Goal: Task Accomplishment & Management: Use online tool/utility

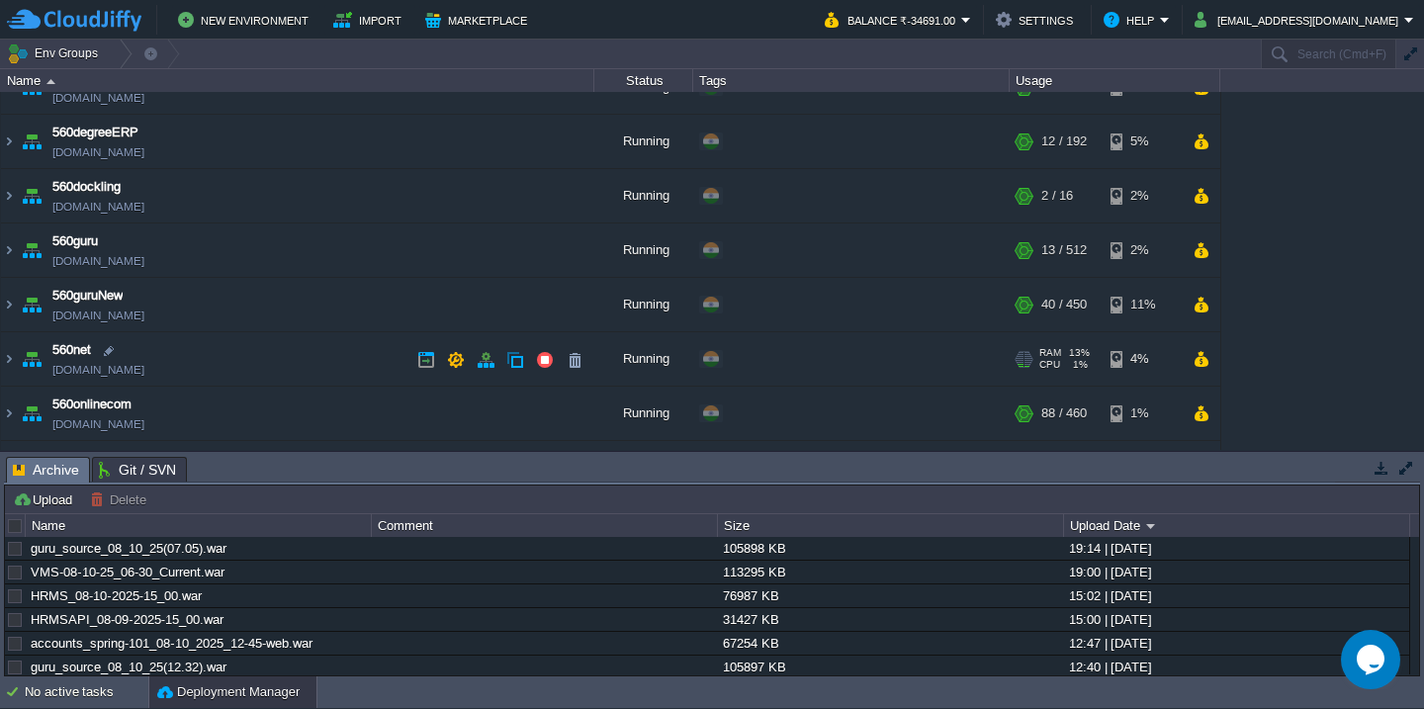
scroll to position [86, 0]
click at [15, 535] on div at bounding box center [16, 526] width 18 height 18
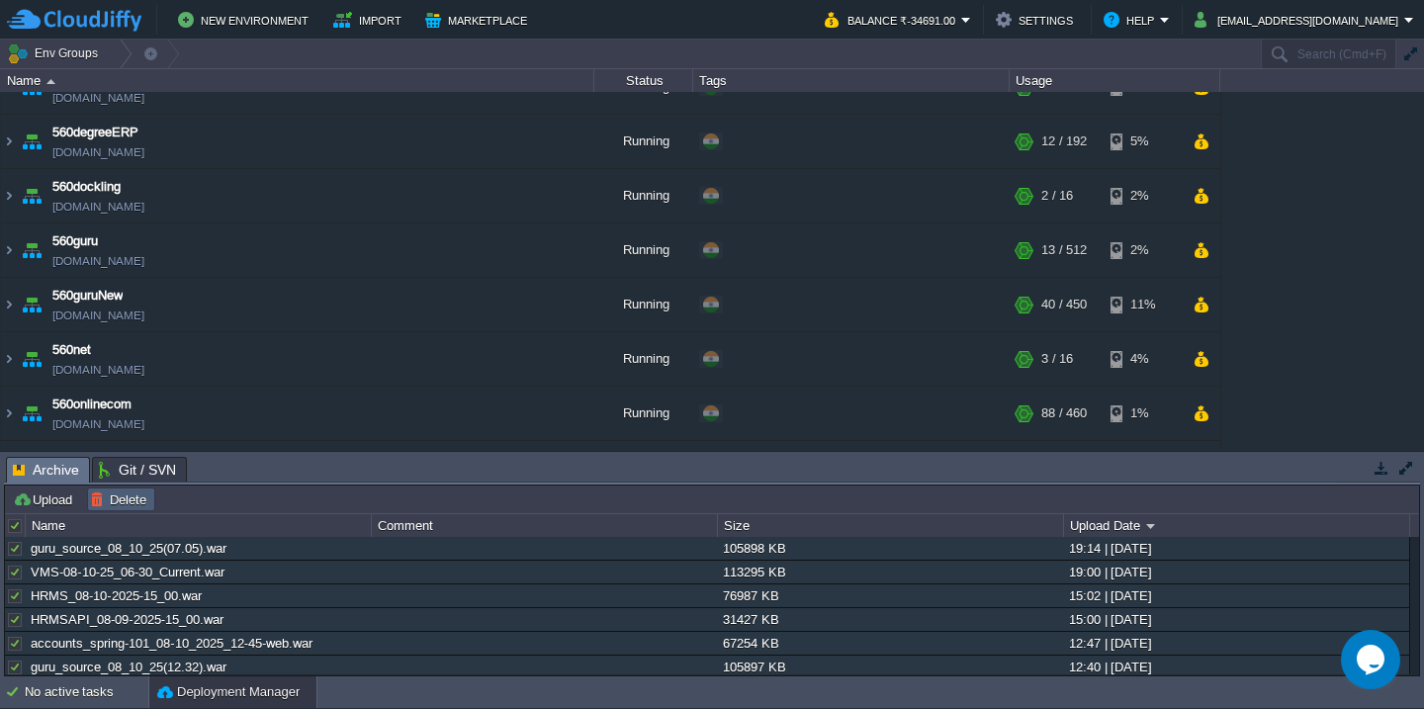
click at [156, 502] on table "Delete" at bounding box center [121, 500] width 74 height 24
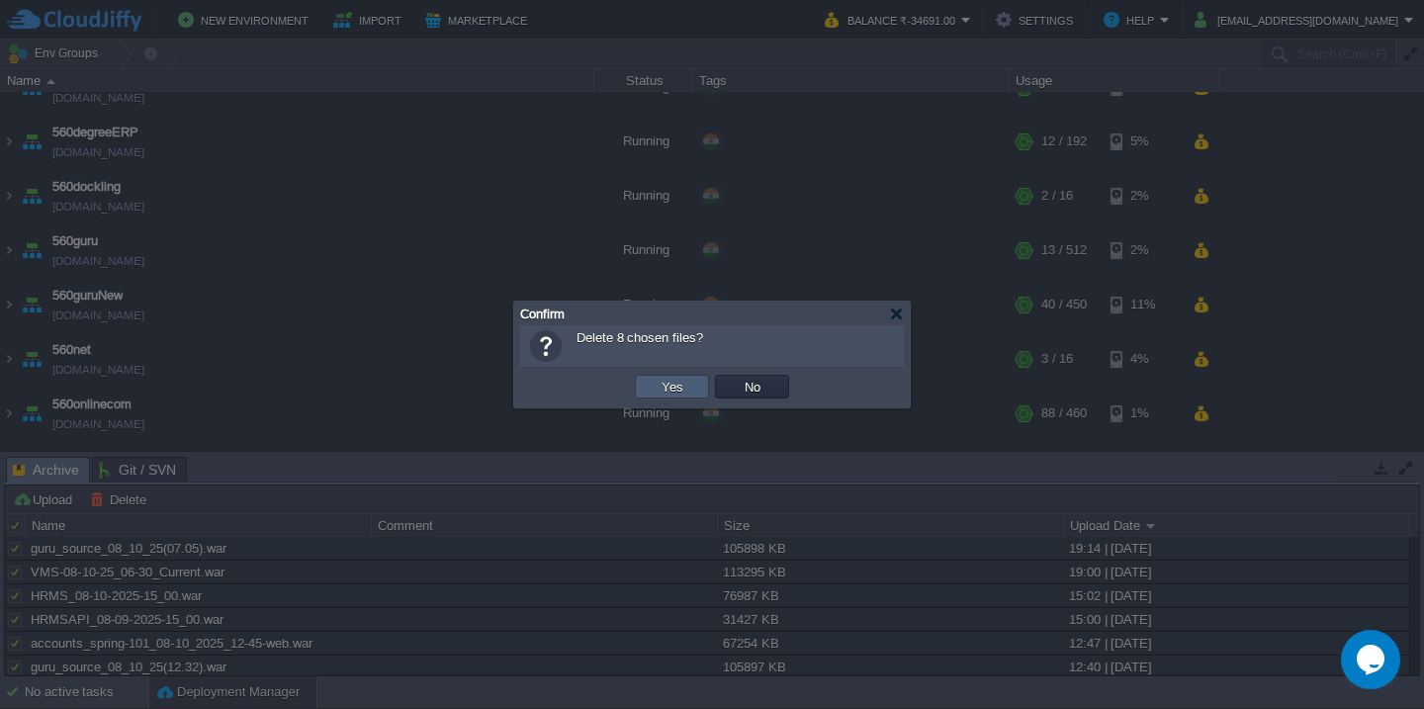
click at [658, 384] on button "Yes" at bounding box center [673, 387] width 34 height 18
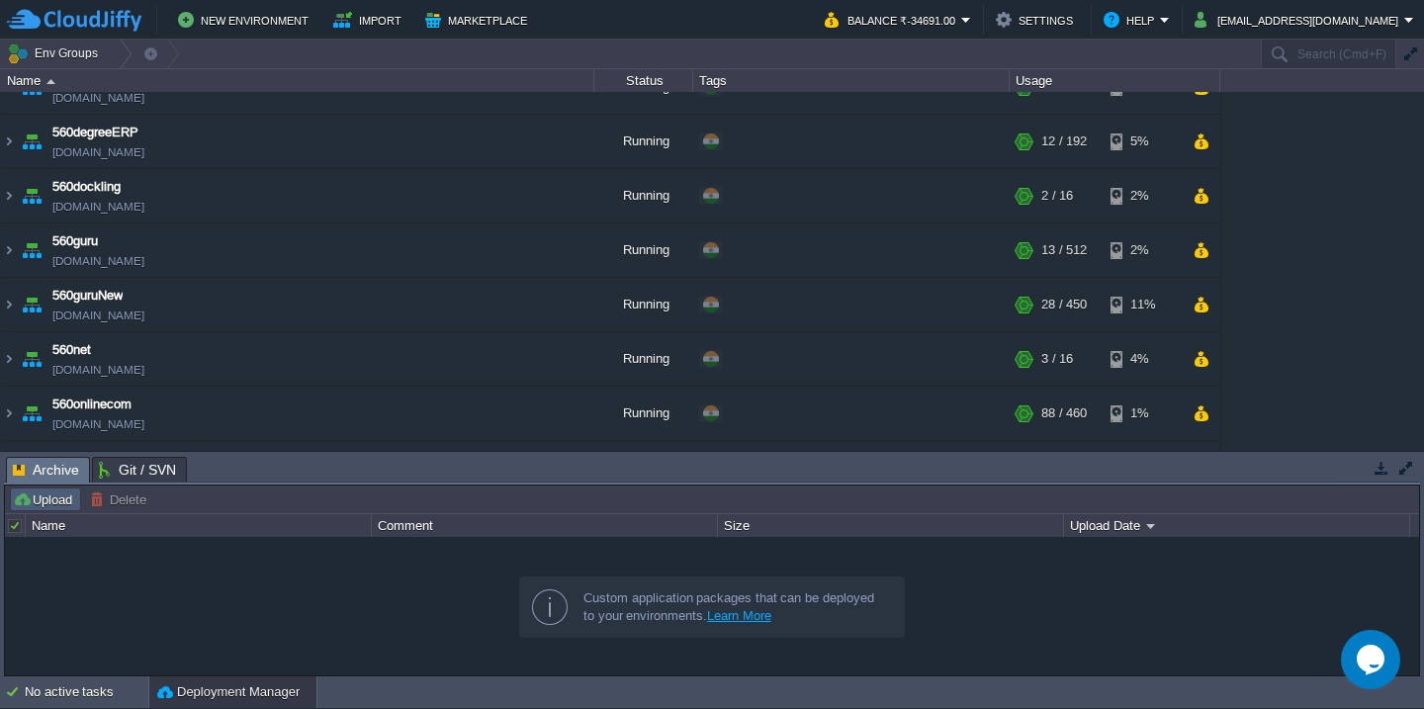
click at [46, 501] on button "Upload" at bounding box center [45, 500] width 65 height 18
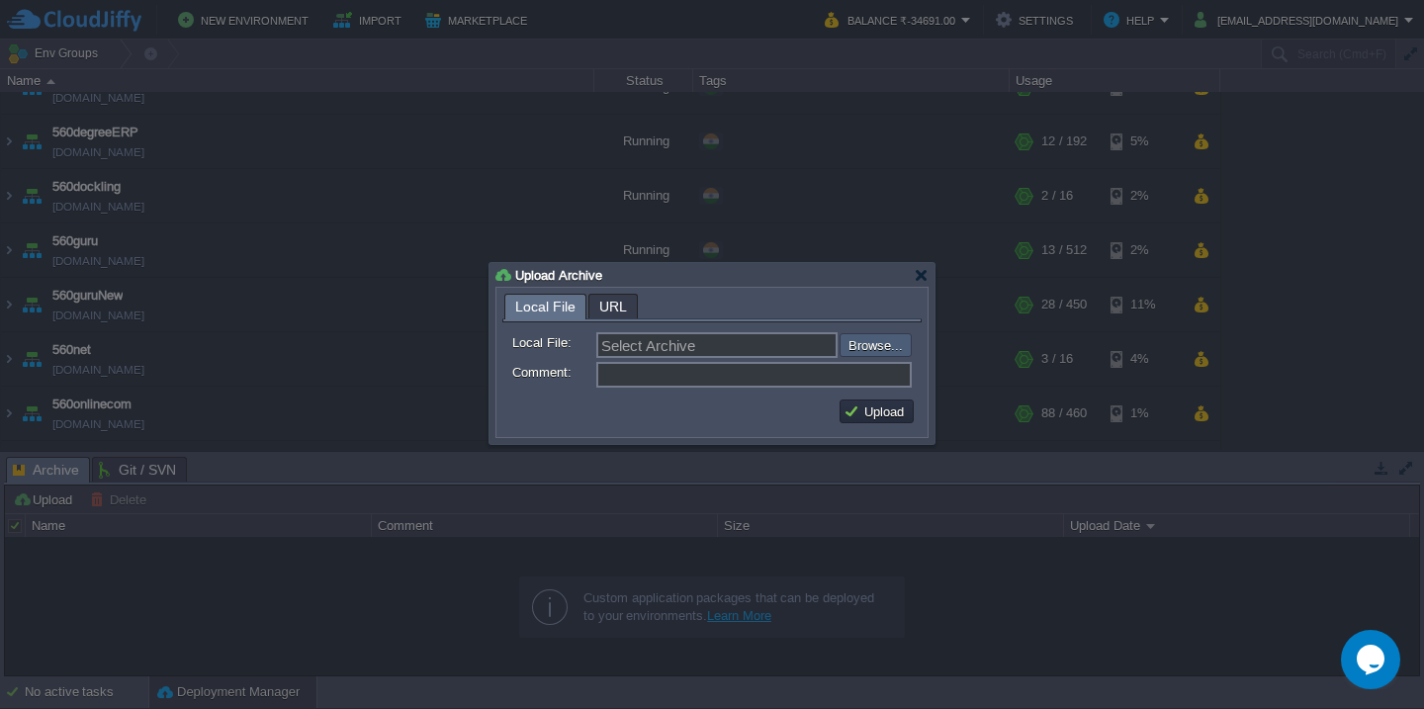
click at [862, 346] on input "file" at bounding box center [787, 345] width 250 height 24
type input "C:\fakepath\VMS-09-10-25_09-30_Current.war"
type input "VMS-09-10-25_09-30_Current.war"
click at [897, 410] on button "Upload" at bounding box center [877, 412] width 66 height 18
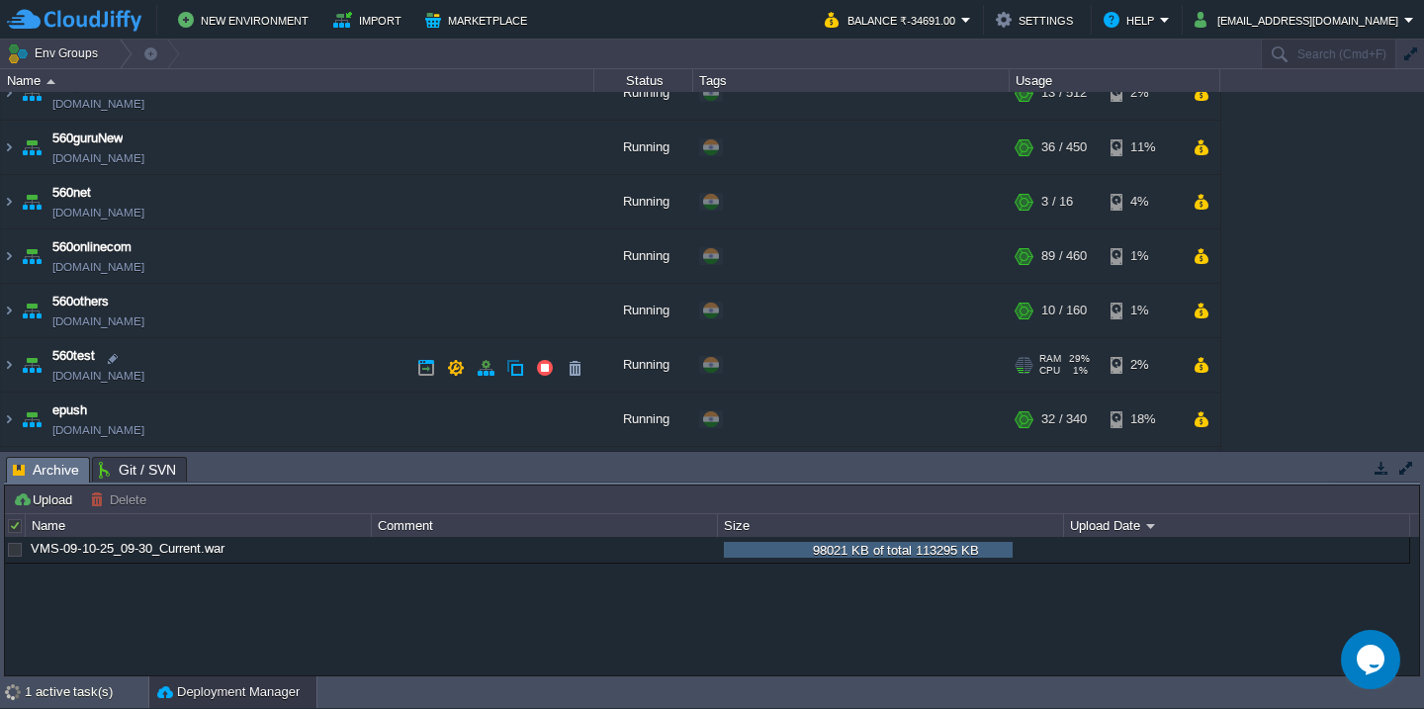
scroll to position [288, 0]
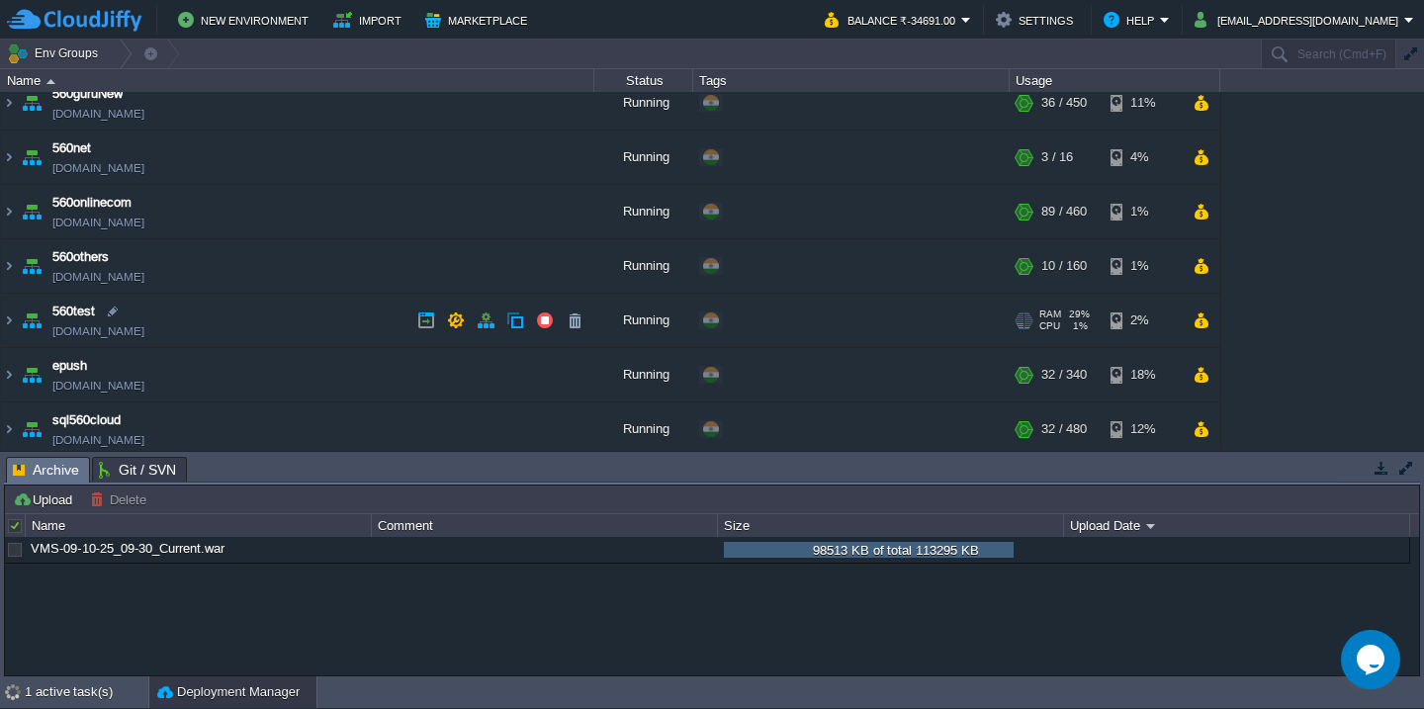
click at [231, 310] on td "560test [DOMAIN_NAME]" at bounding box center [297, 321] width 593 height 54
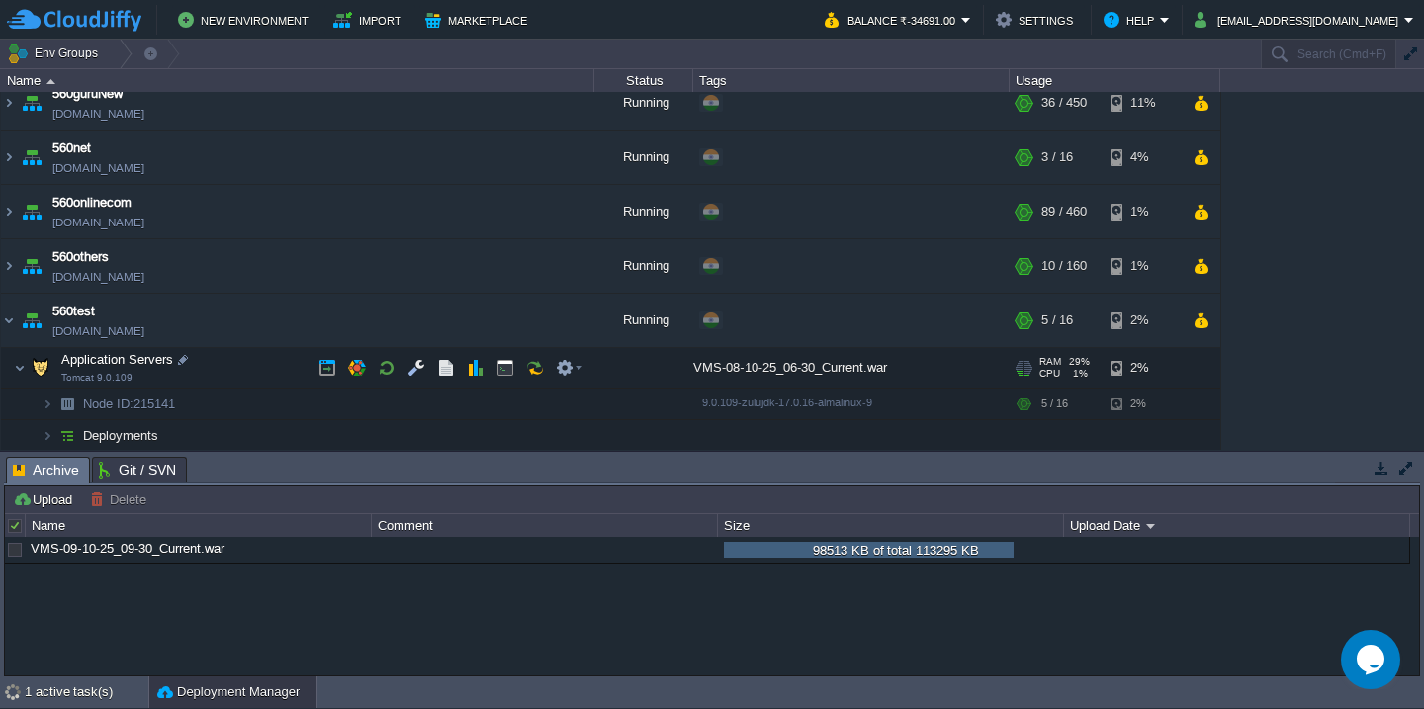
scroll to position [440, 0]
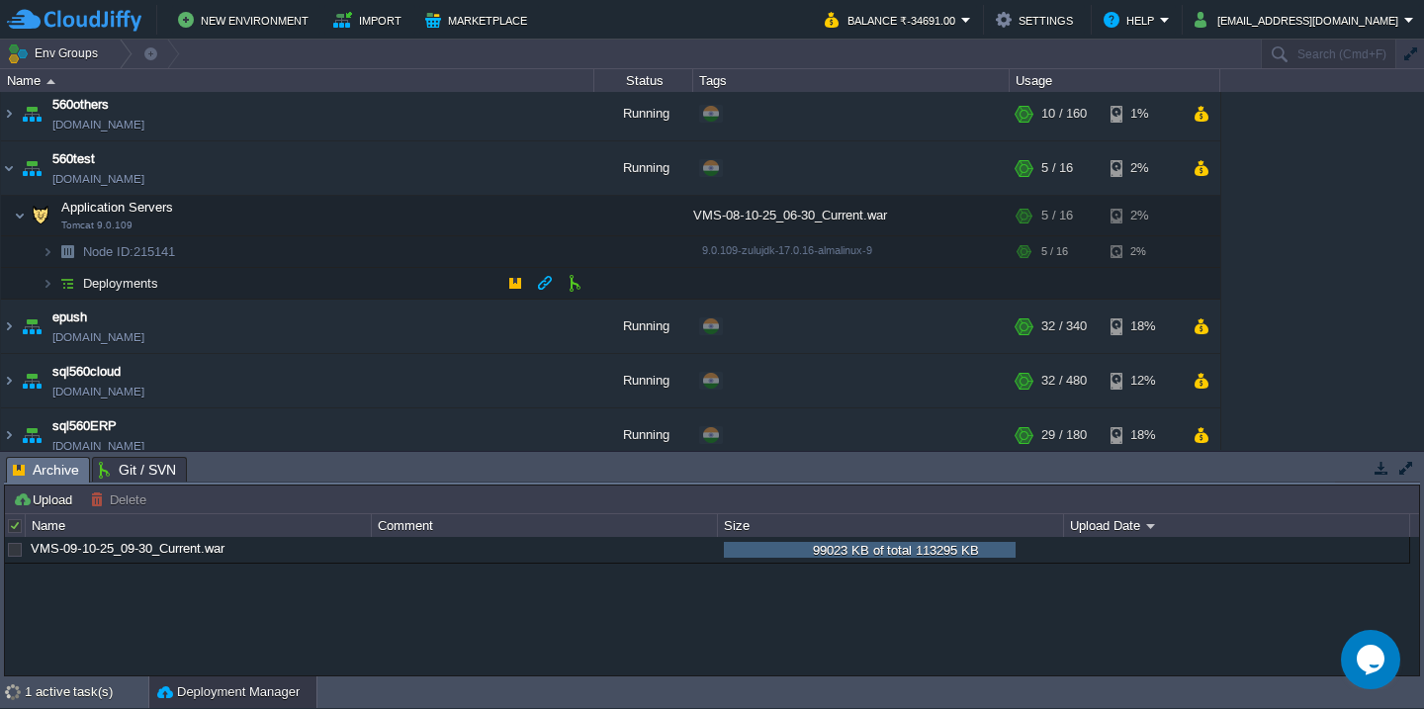
click at [272, 279] on td "Deployments" at bounding box center [297, 284] width 593 height 32
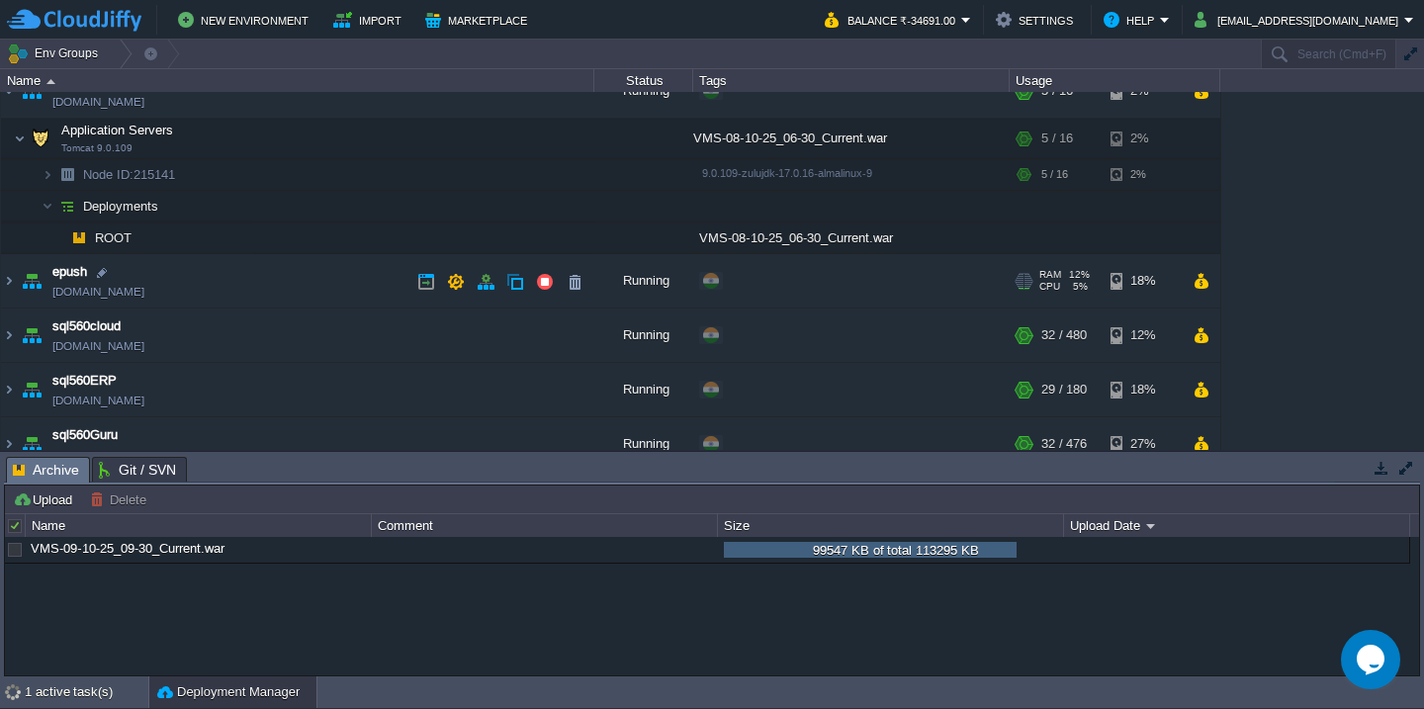
scroll to position [533, 0]
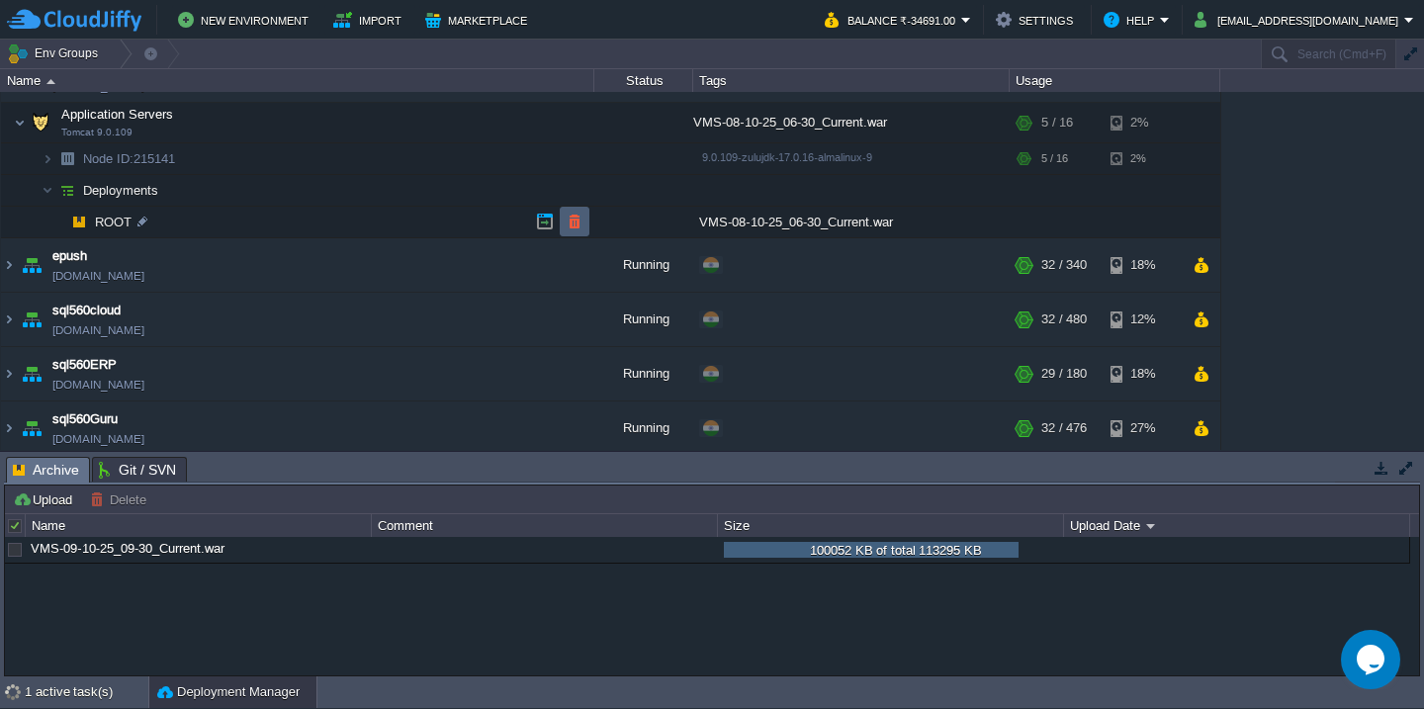
click at [575, 227] on button "button" at bounding box center [575, 222] width 18 height 18
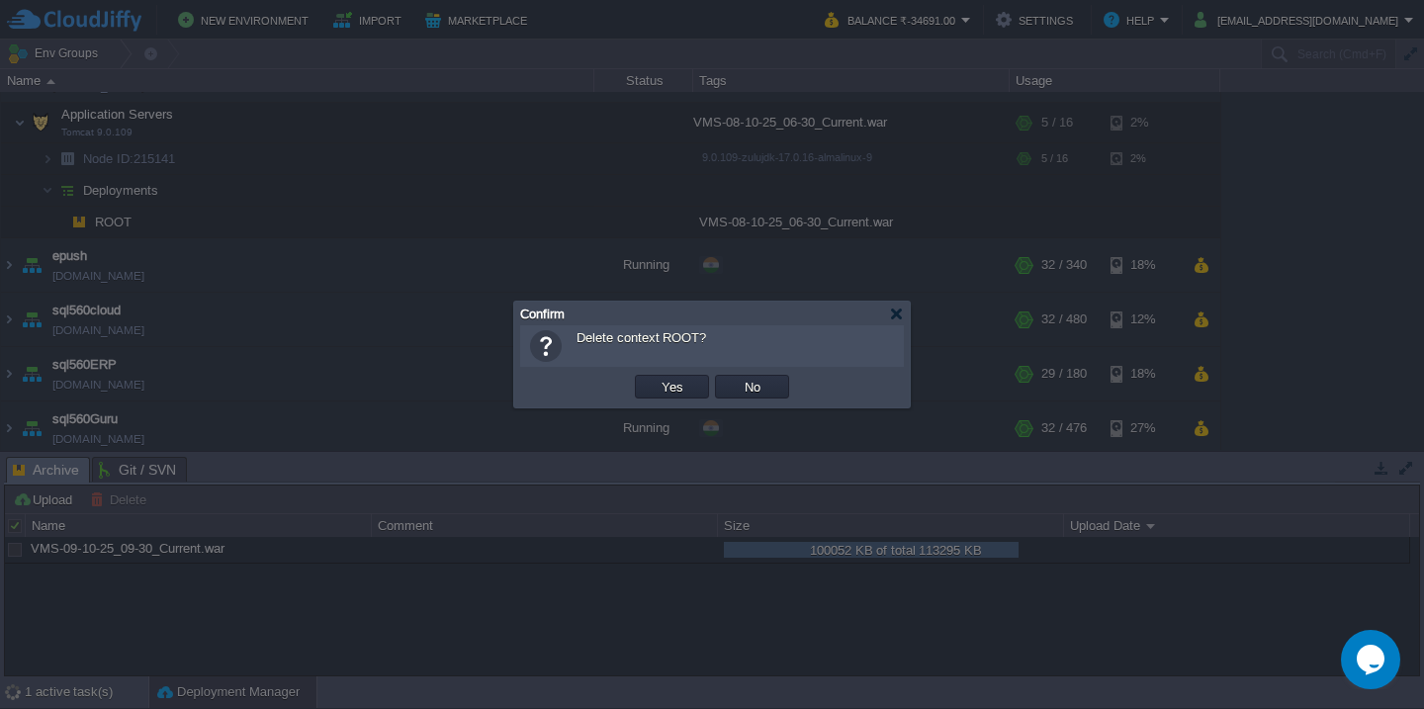
click at [656, 378] on button "Yes" at bounding box center [673, 387] width 34 height 18
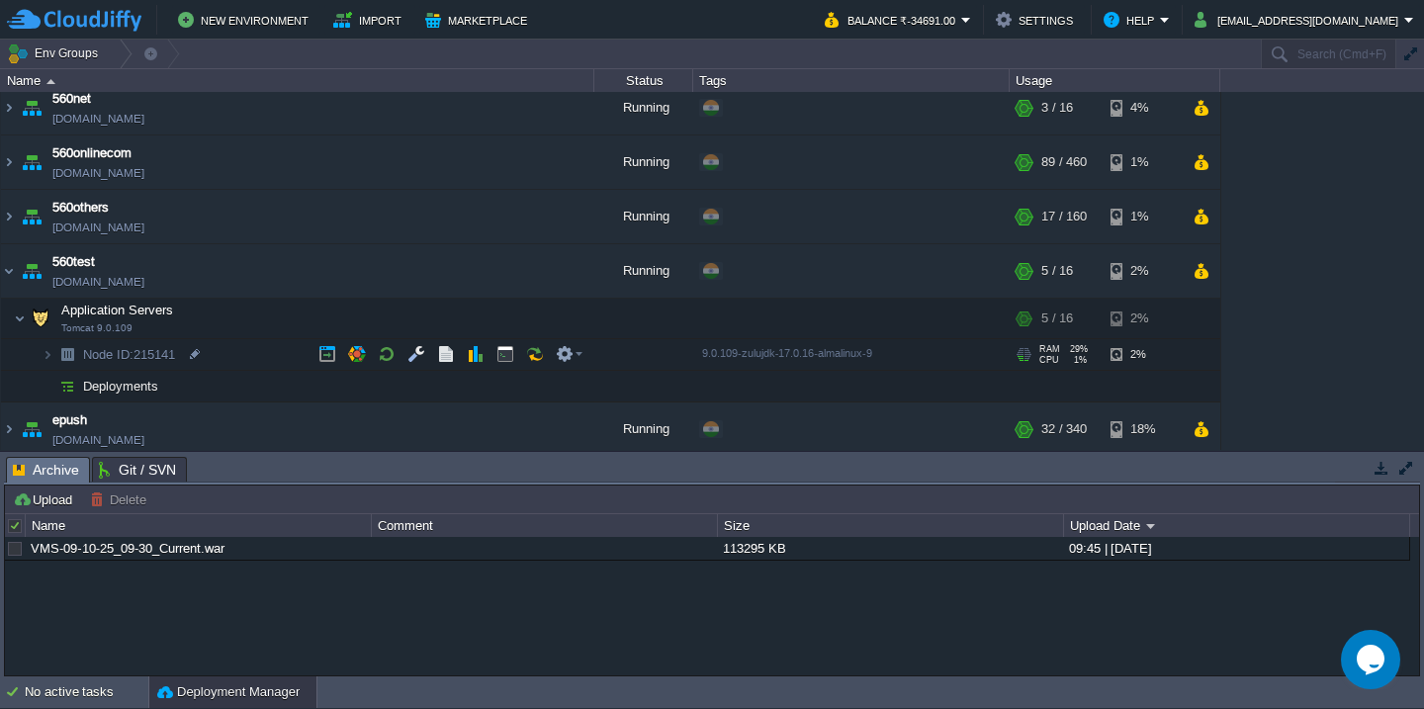
scroll to position [331, 0]
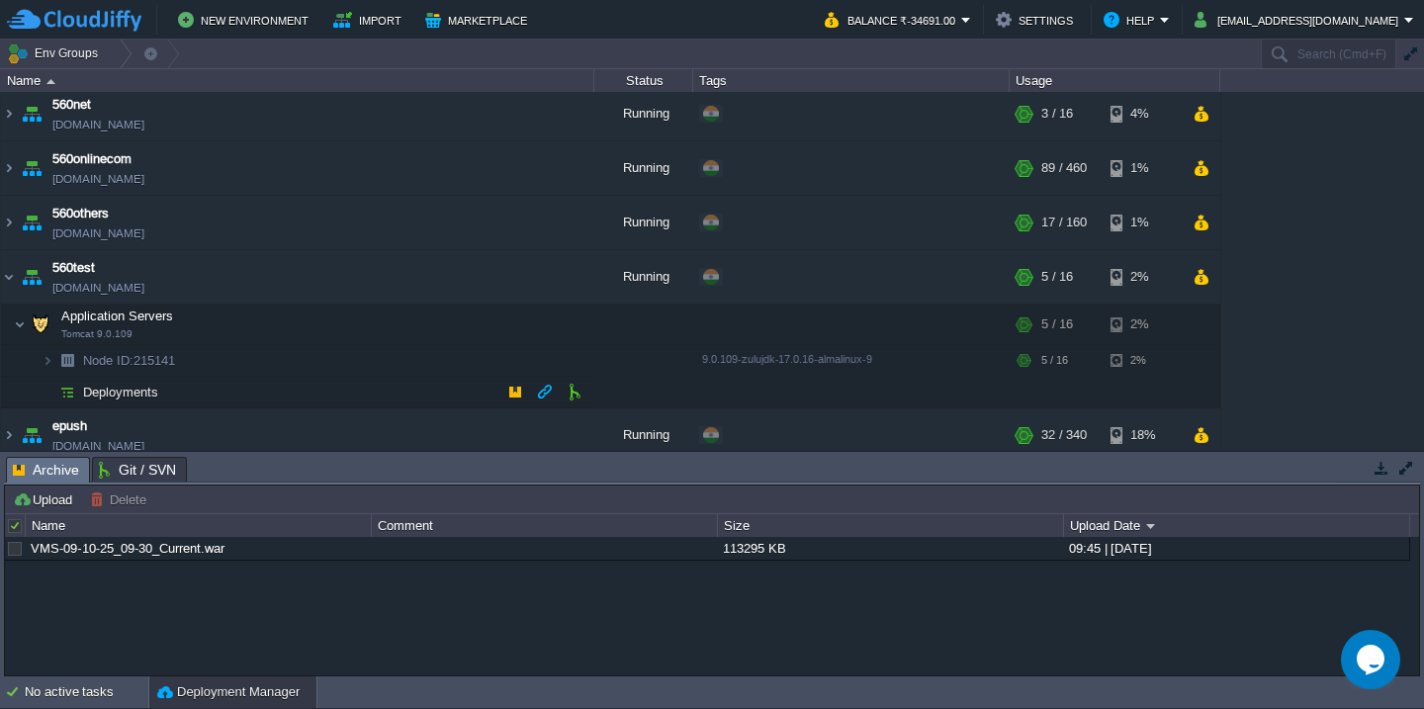
click at [249, 403] on td "Deployments" at bounding box center [297, 393] width 593 height 32
click at [322, 553] on button "button" at bounding box center [324, 550] width 18 height 18
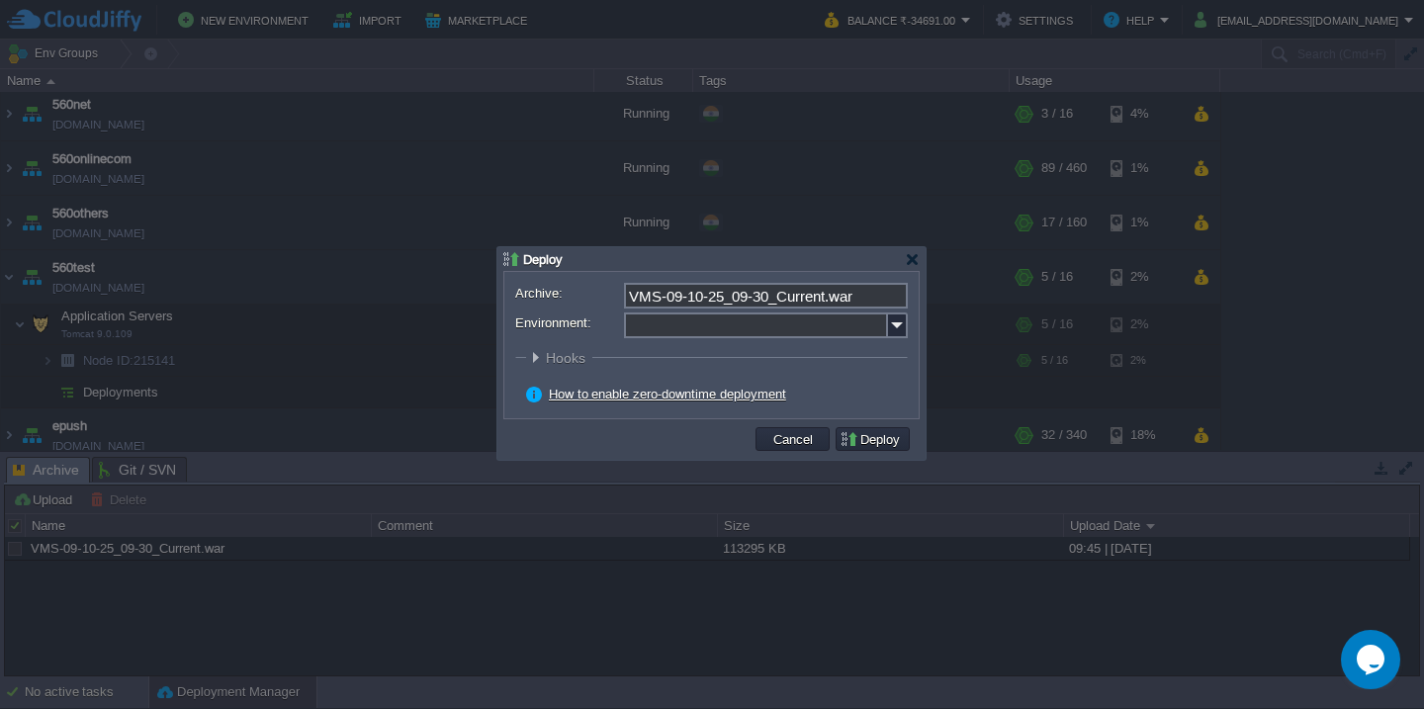
click at [718, 335] on input "Environment:" at bounding box center [756, 326] width 264 height 26
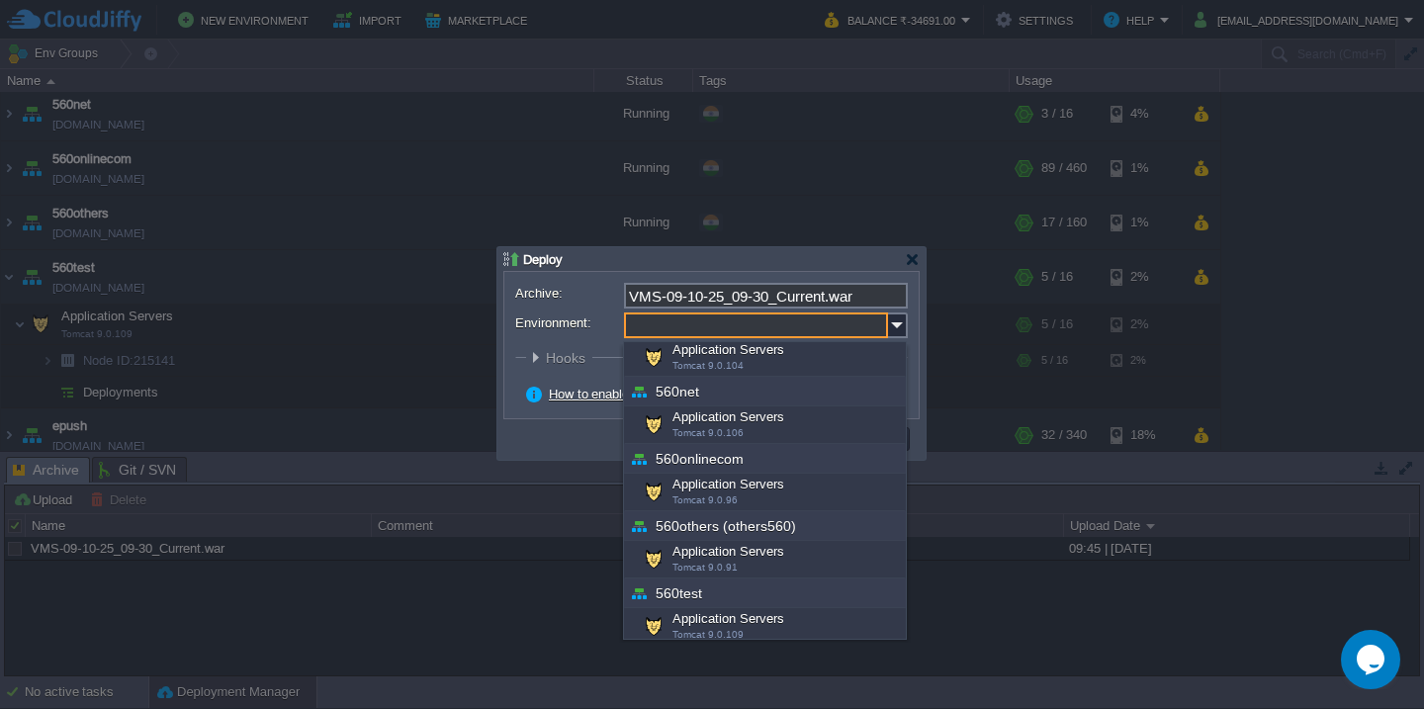
scroll to position [309, 0]
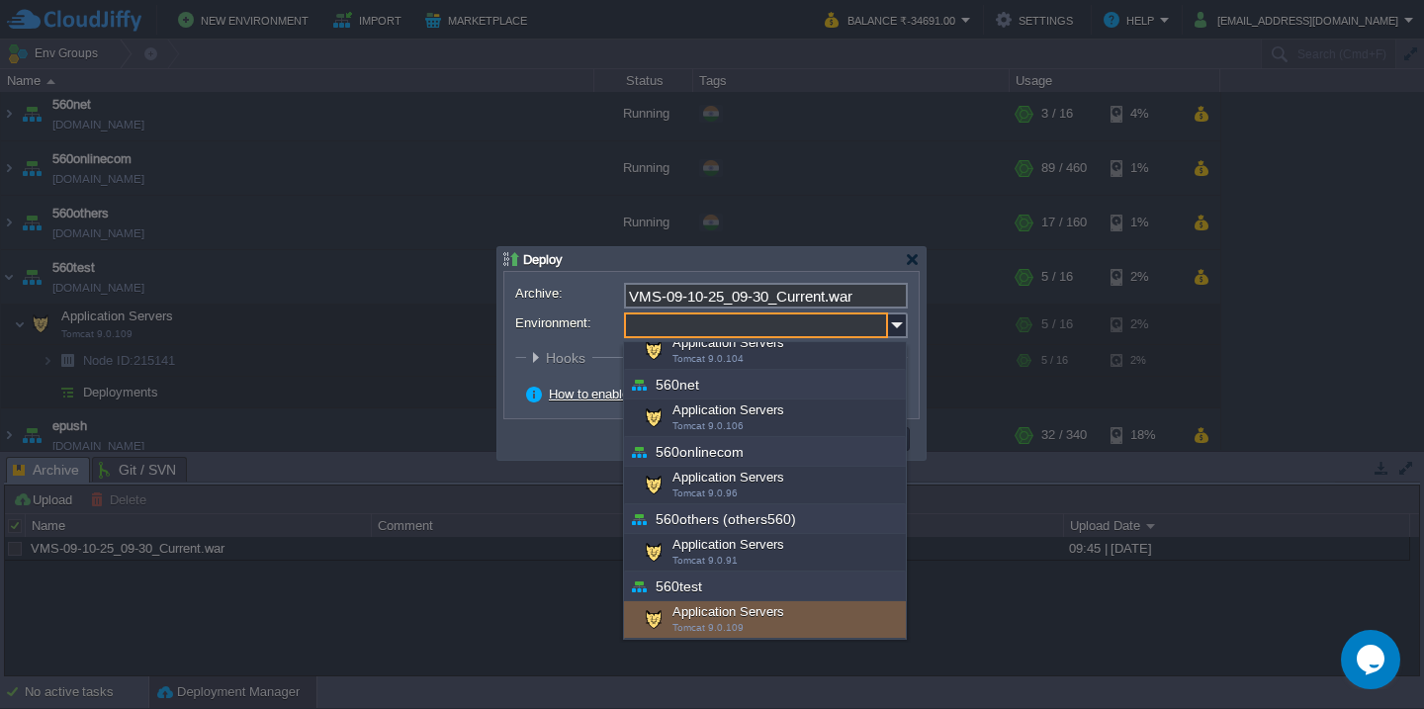
click at [721, 611] on div "Application Servers Tomcat 9.0.109" at bounding box center [765, 620] width 282 height 38
type input "Application Servers (560test)"
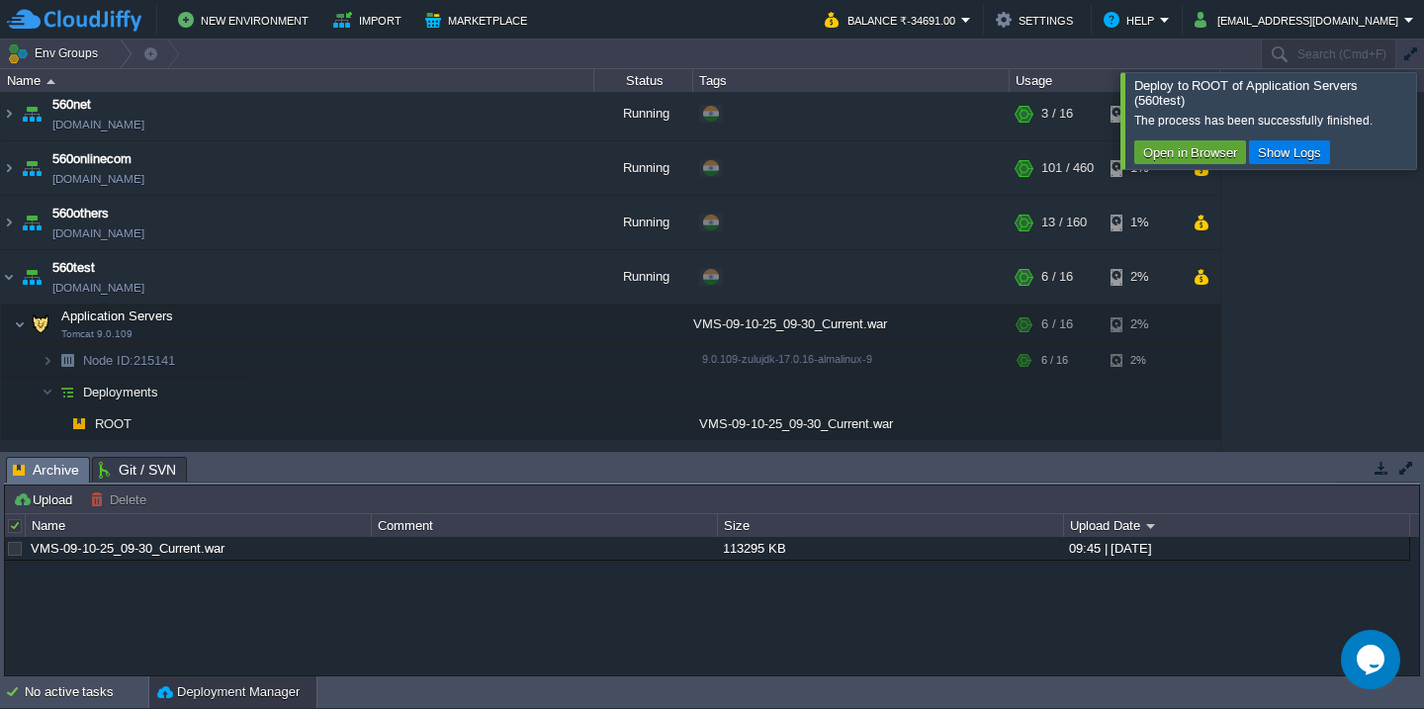
click at [1423, 99] on div at bounding box center [1448, 120] width 0 height 96
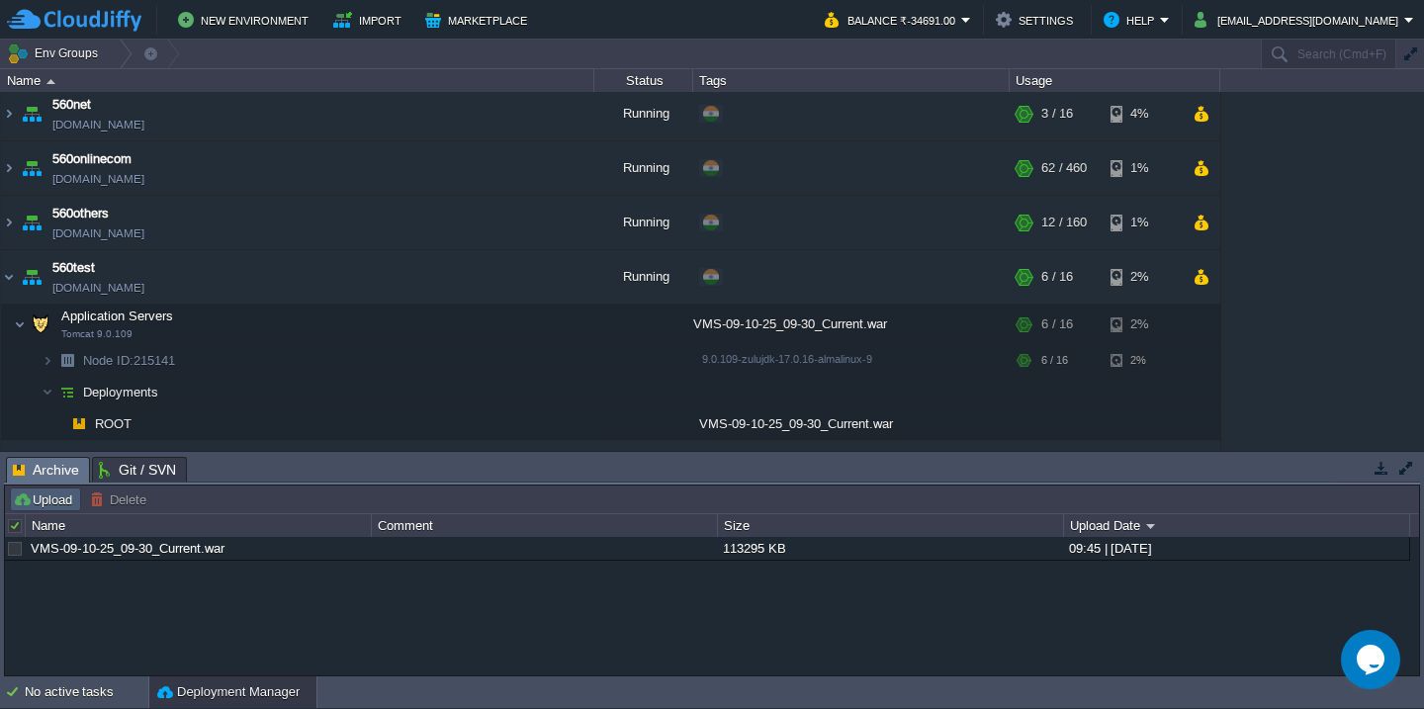
click at [36, 505] on button "Upload" at bounding box center [45, 500] width 65 height 18
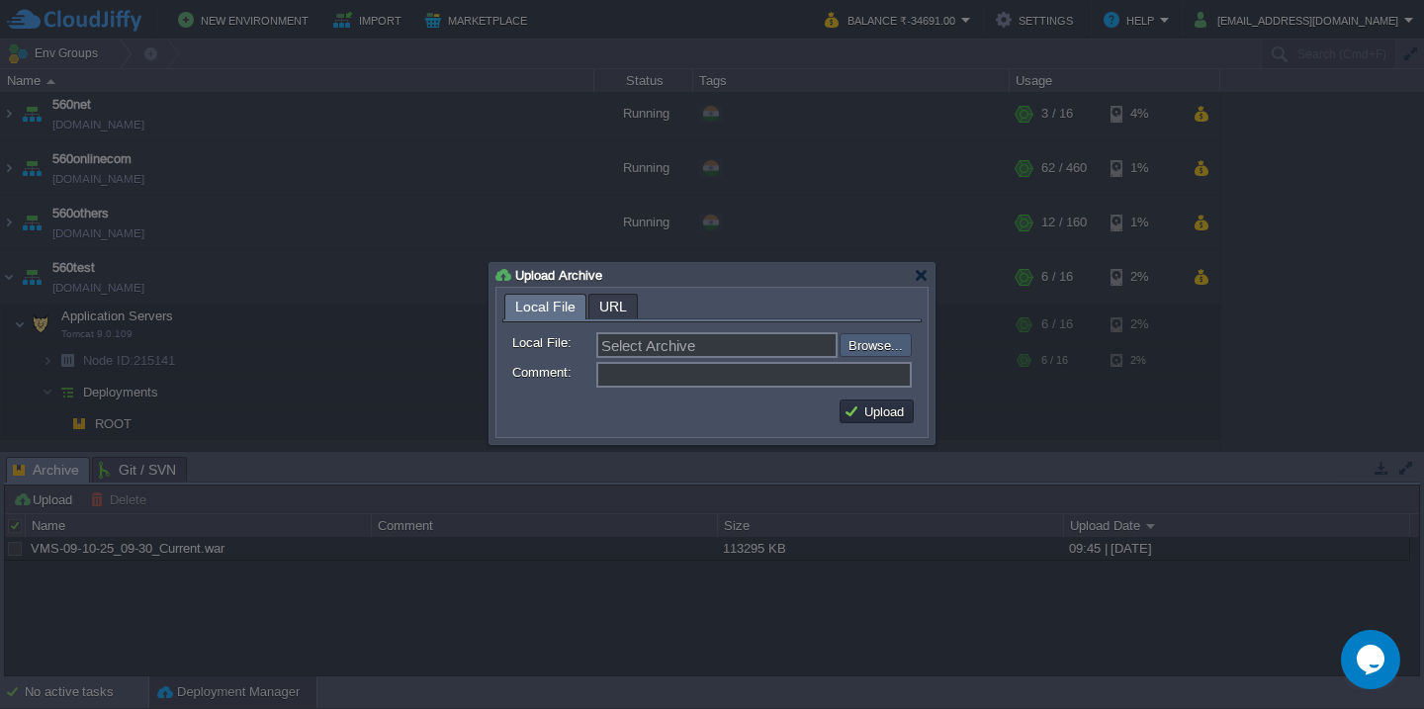
click at [879, 357] on input "file" at bounding box center [787, 345] width 250 height 24
type input "C:\fakepath\guru_source_09_10_25(9.55).war"
type input "guru_source_09_10_25(9.55).war"
click at [874, 420] on button "Upload" at bounding box center [877, 412] width 66 height 18
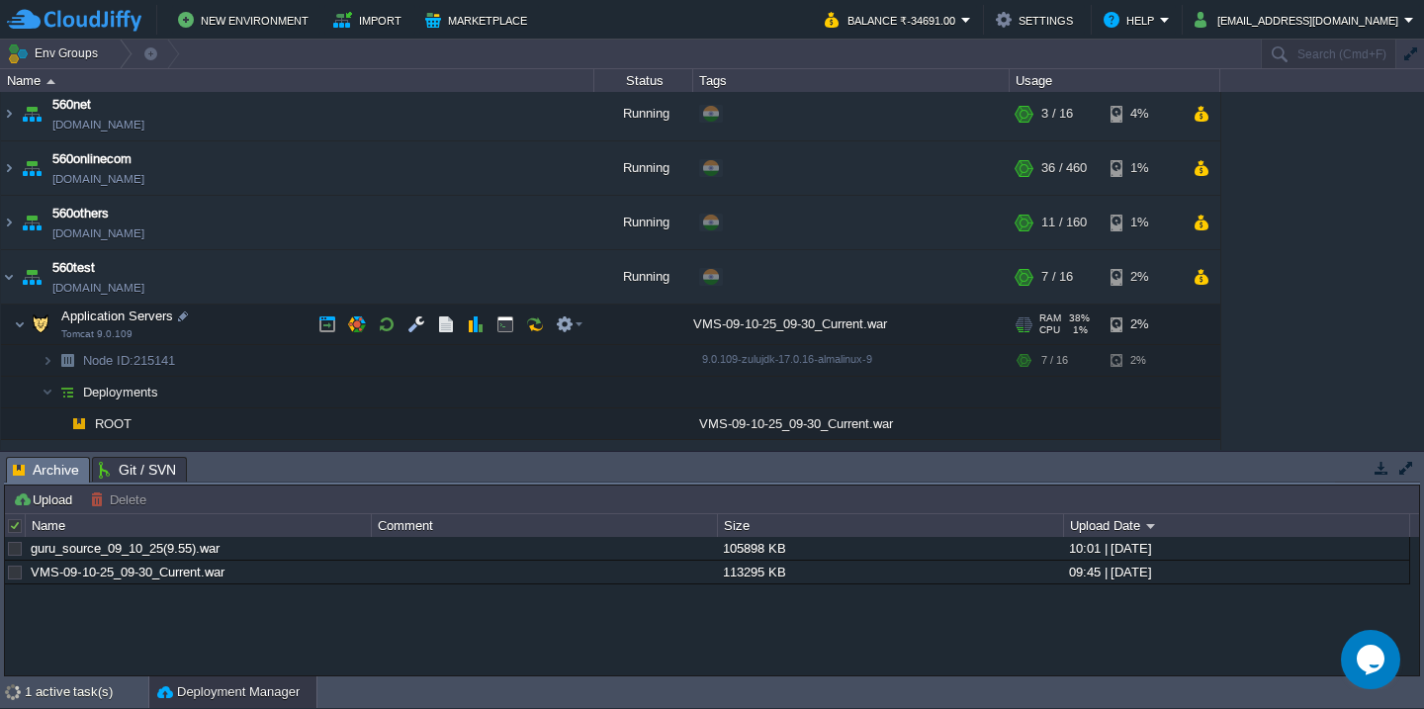
click at [224, 316] on td "Application Servers Tomcat 9.0.109" at bounding box center [297, 325] width 593 height 41
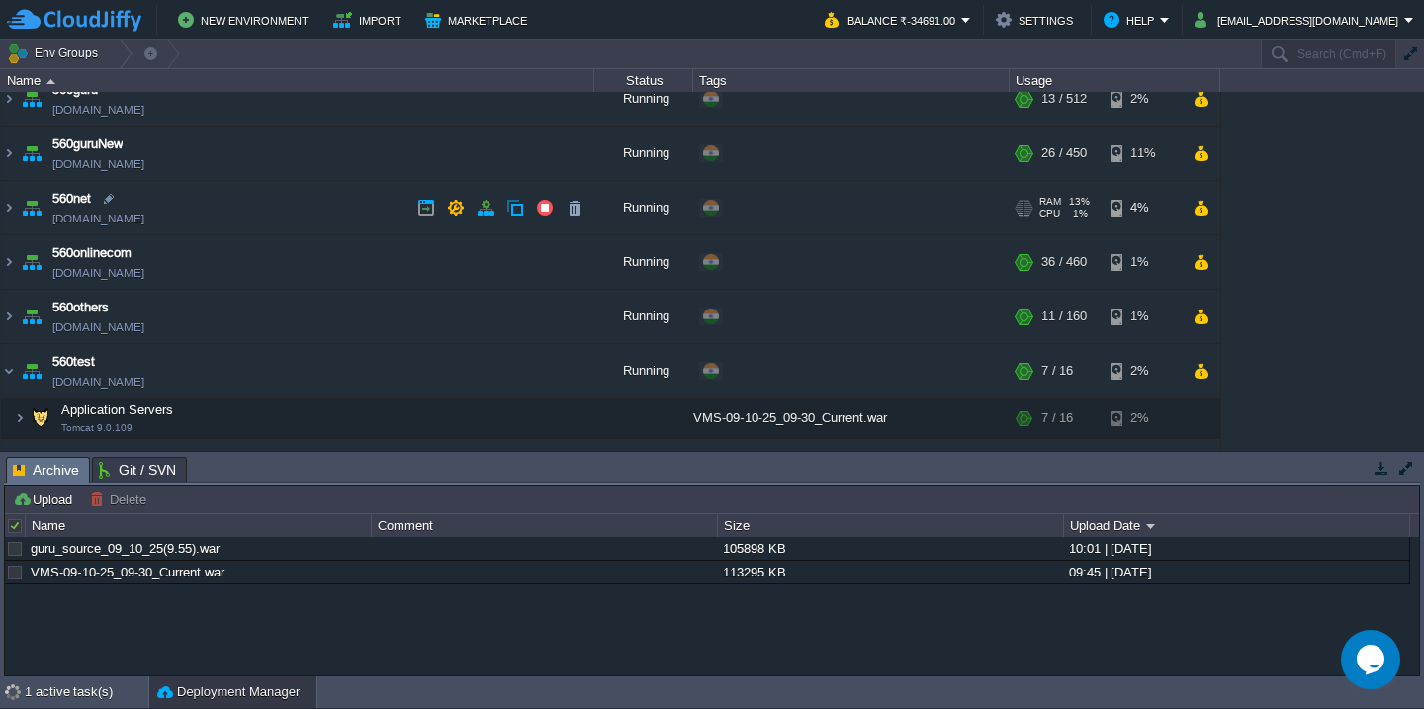
scroll to position [233, 0]
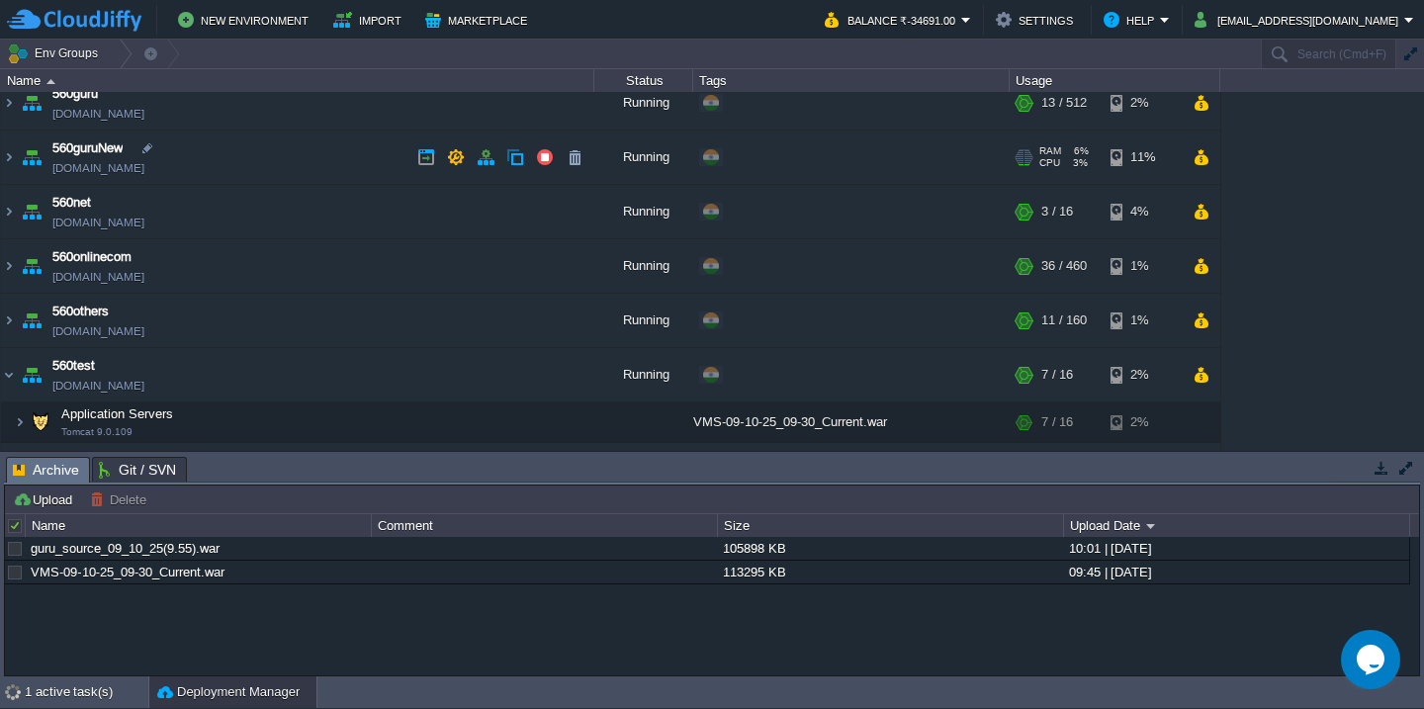
click at [278, 167] on td "560guruNew [DOMAIN_NAME]" at bounding box center [297, 158] width 593 height 54
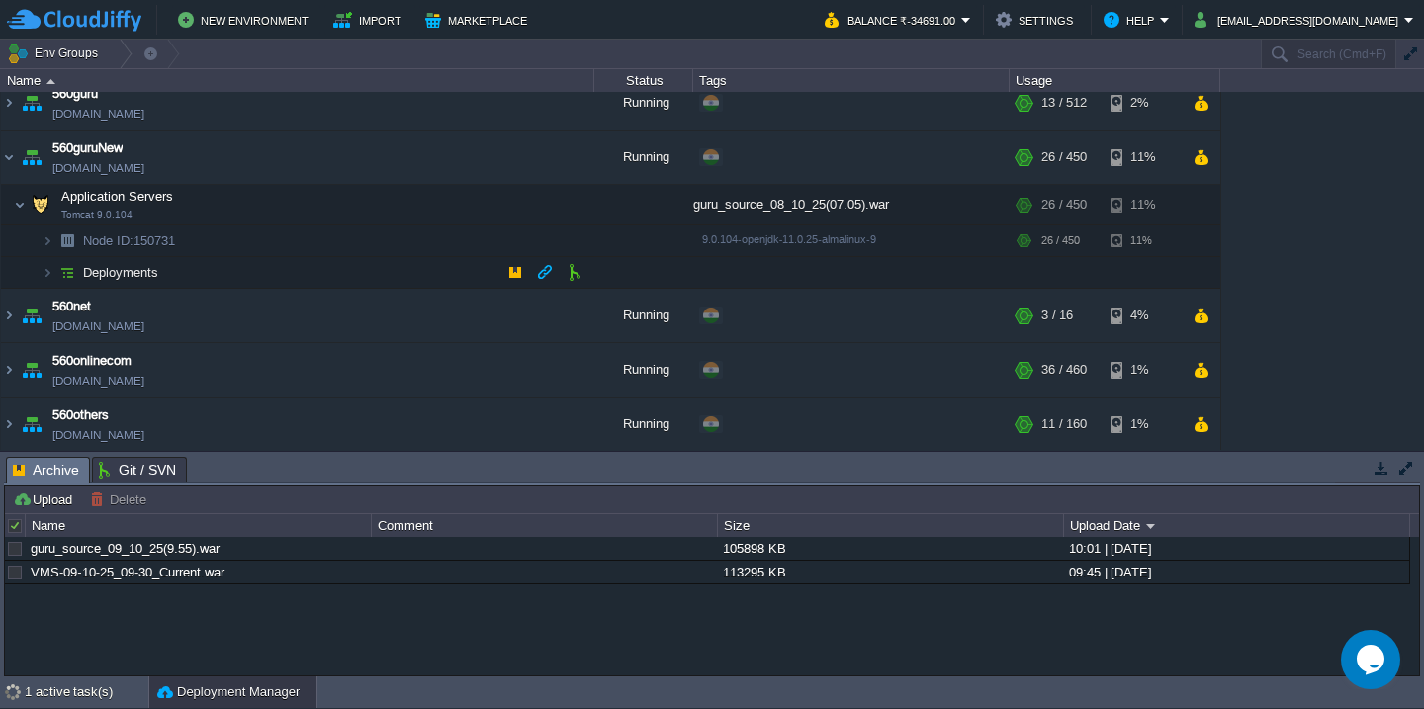
click at [228, 279] on td "Deployments" at bounding box center [297, 273] width 593 height 32
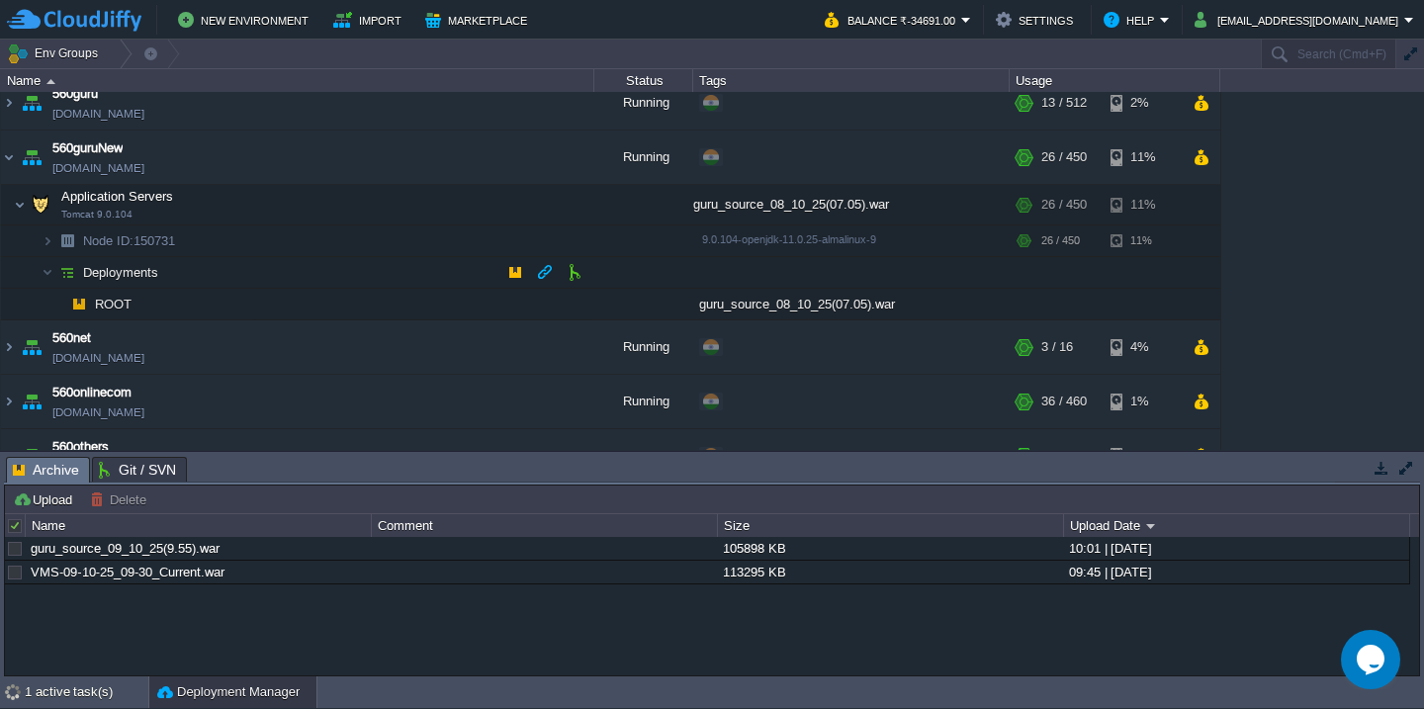
scroll to position [310, 0]
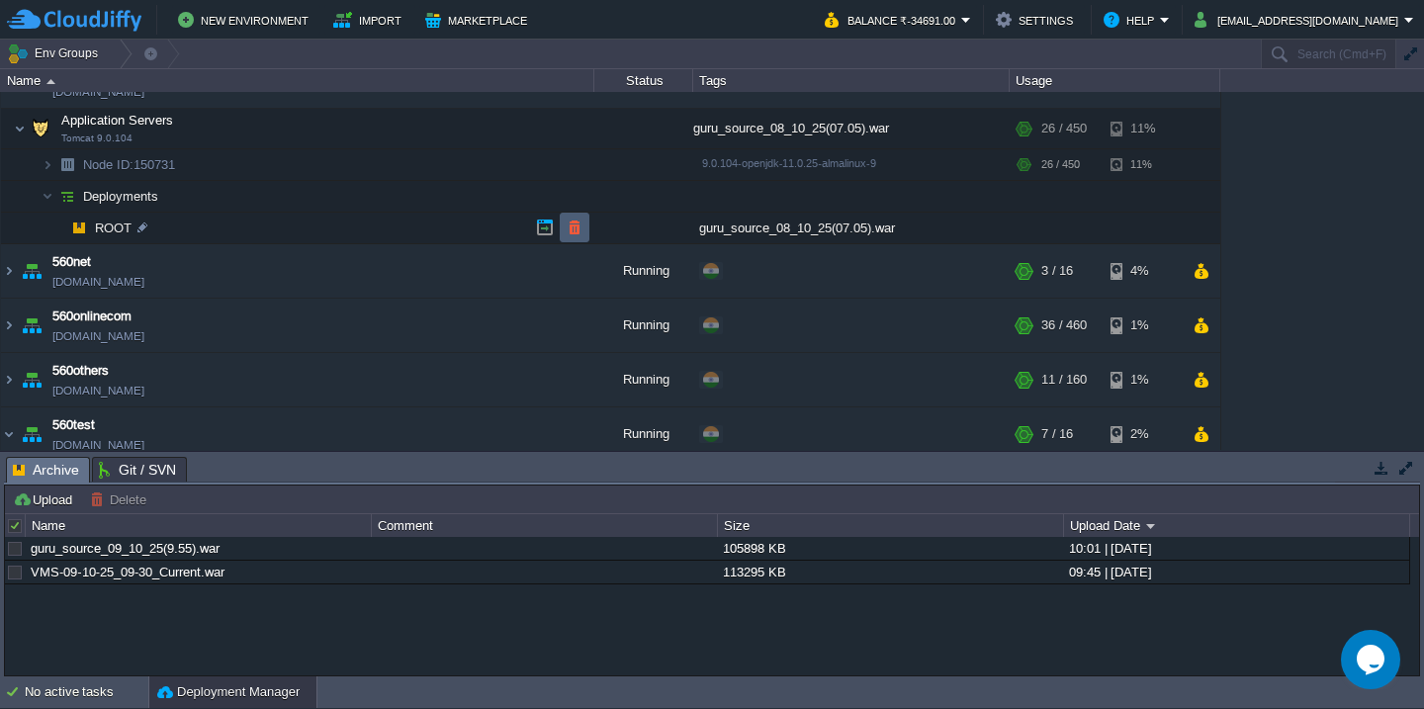
click at [581, 227] on button "button" at bounding box center [575, 228] width 18 height 18
click at [80, 686] on div "1 active task(s)" at bounding box center [87, 693] width 124 height 32
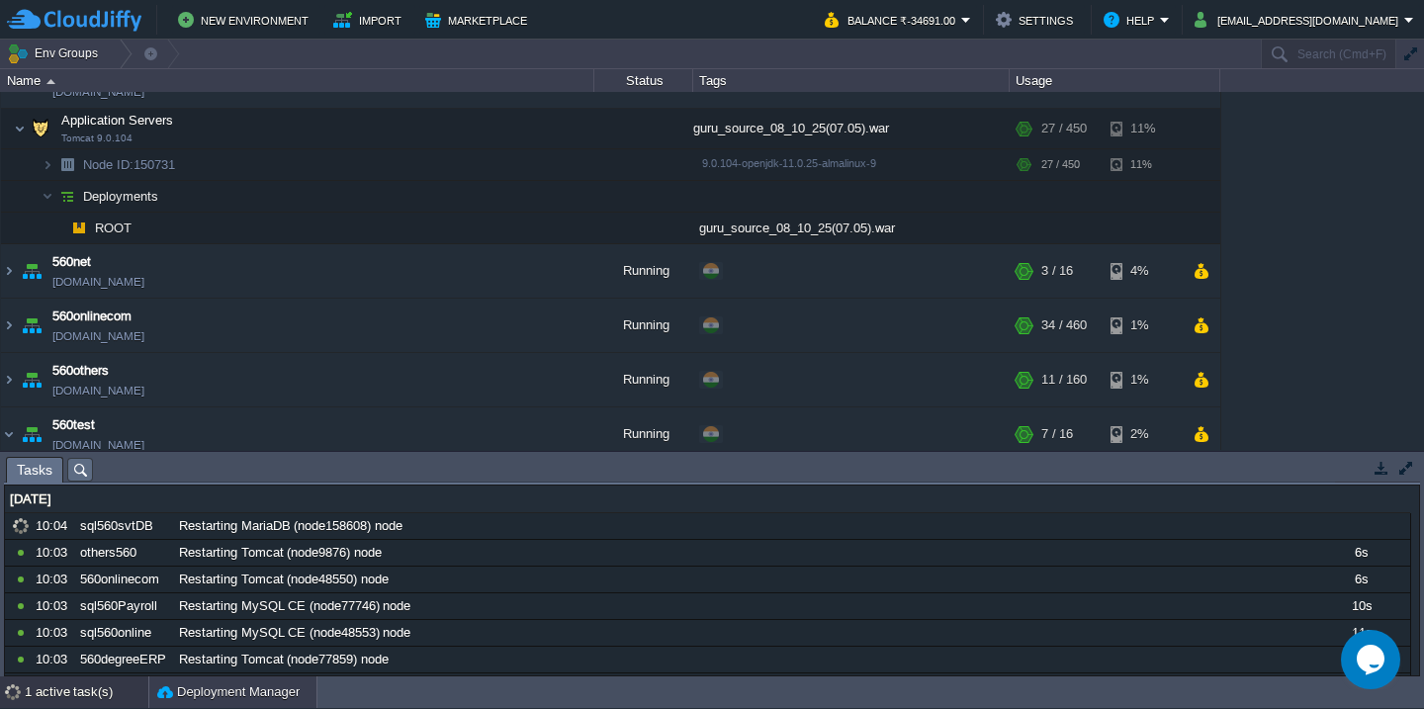
click at [225, 687] on button "Deployment Manager" at bounding box center [228, 692] width 142 height 20
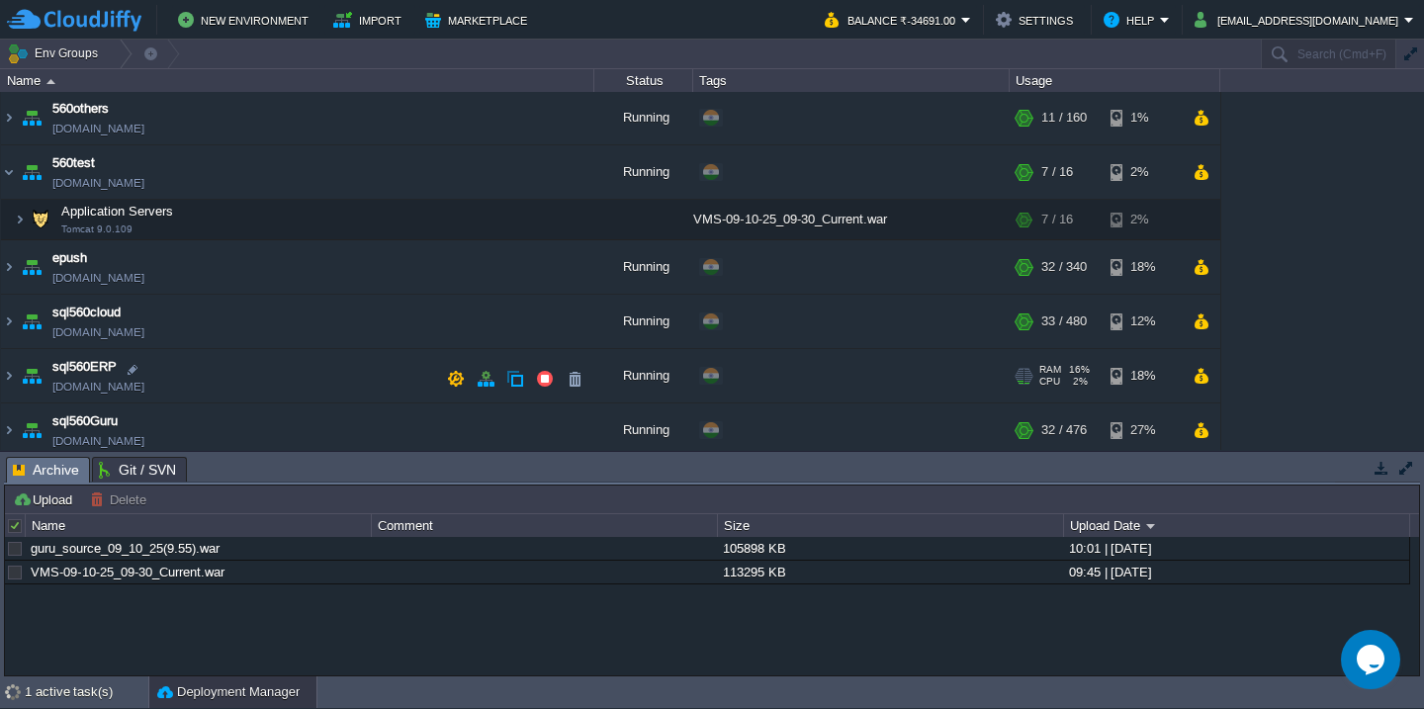
scroll to position [591, 0]
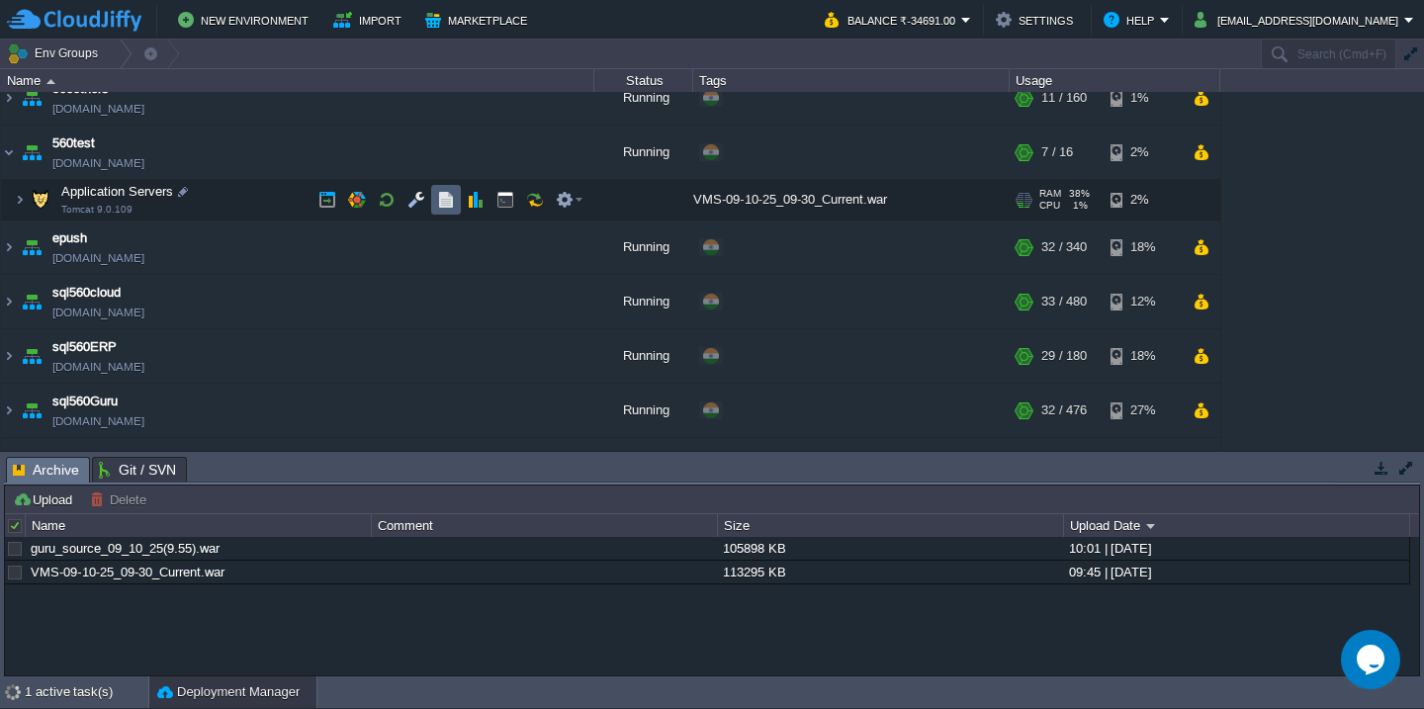
click at [444, 190] on td at bounding box center [446, 200] width 30 height 30
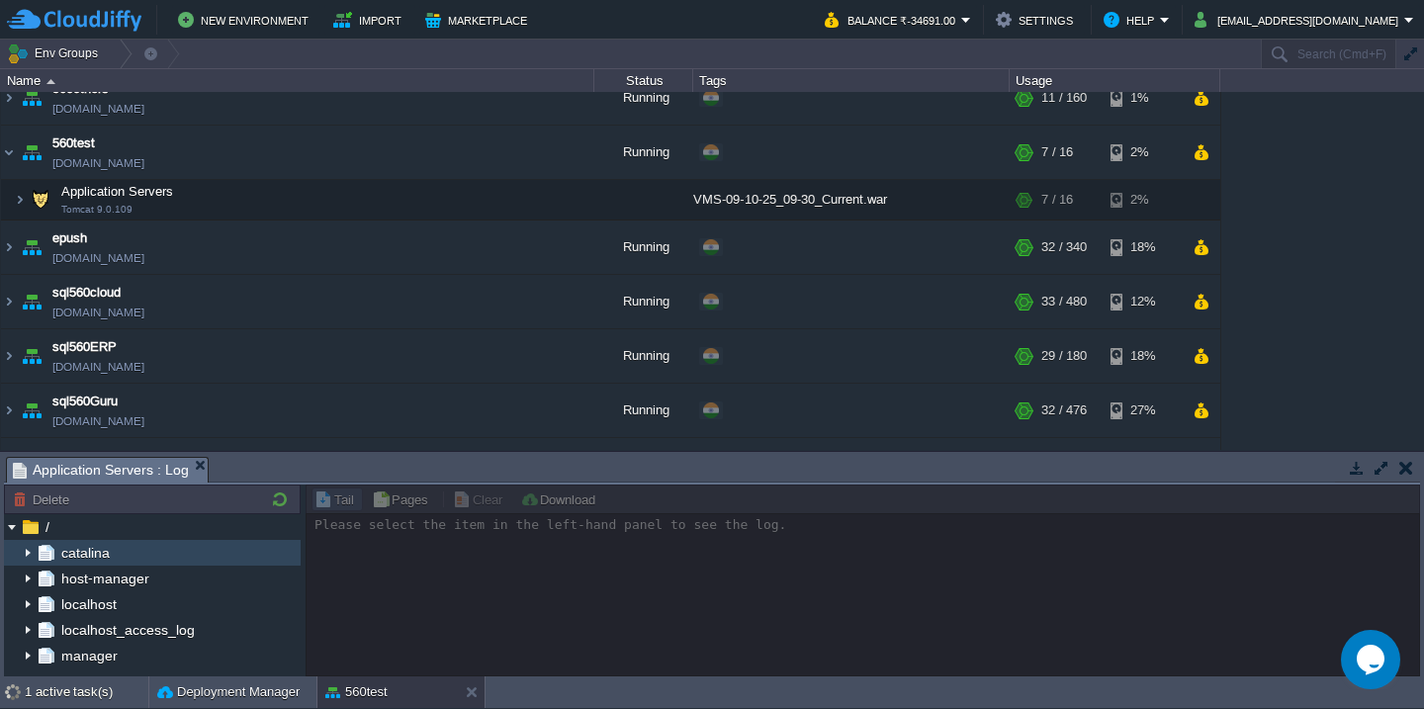
click at [28, 551] on img at bounding box center [28, 553] width 16 height 26
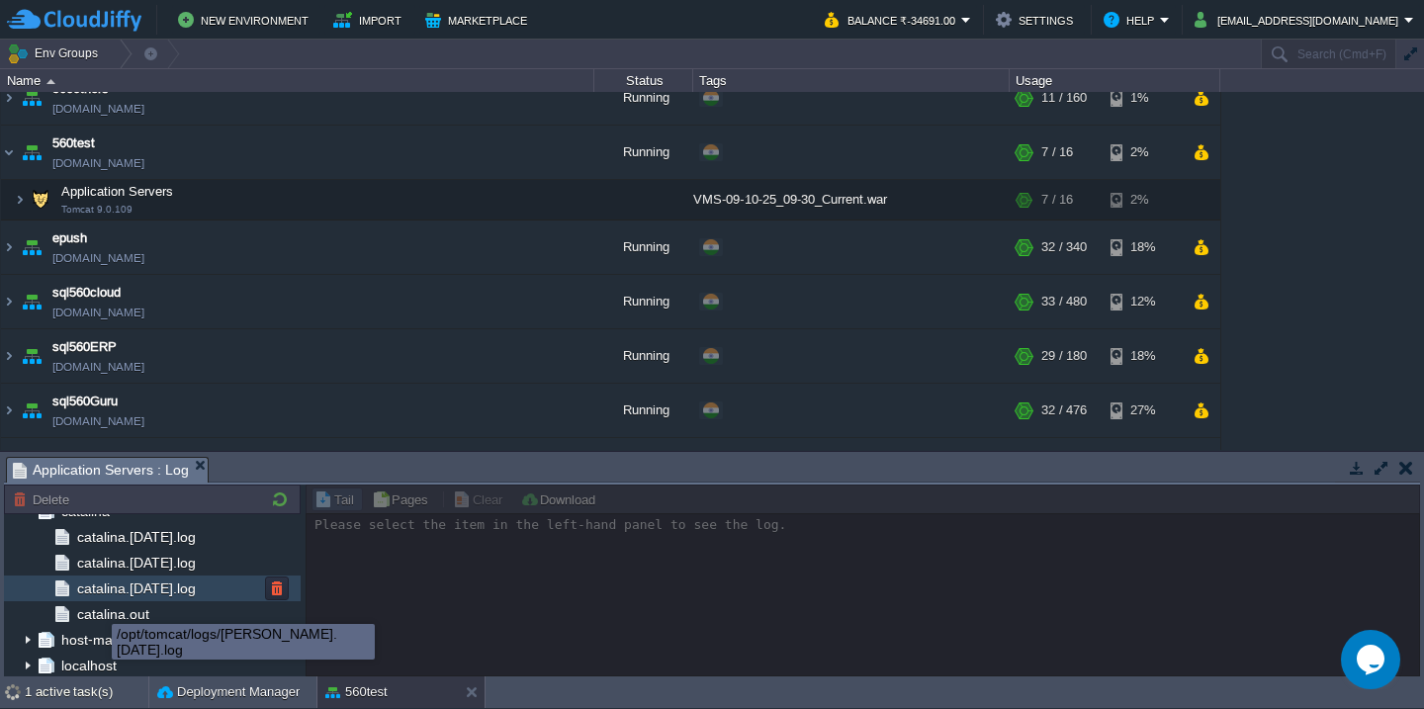
scroll to position [44, 0]
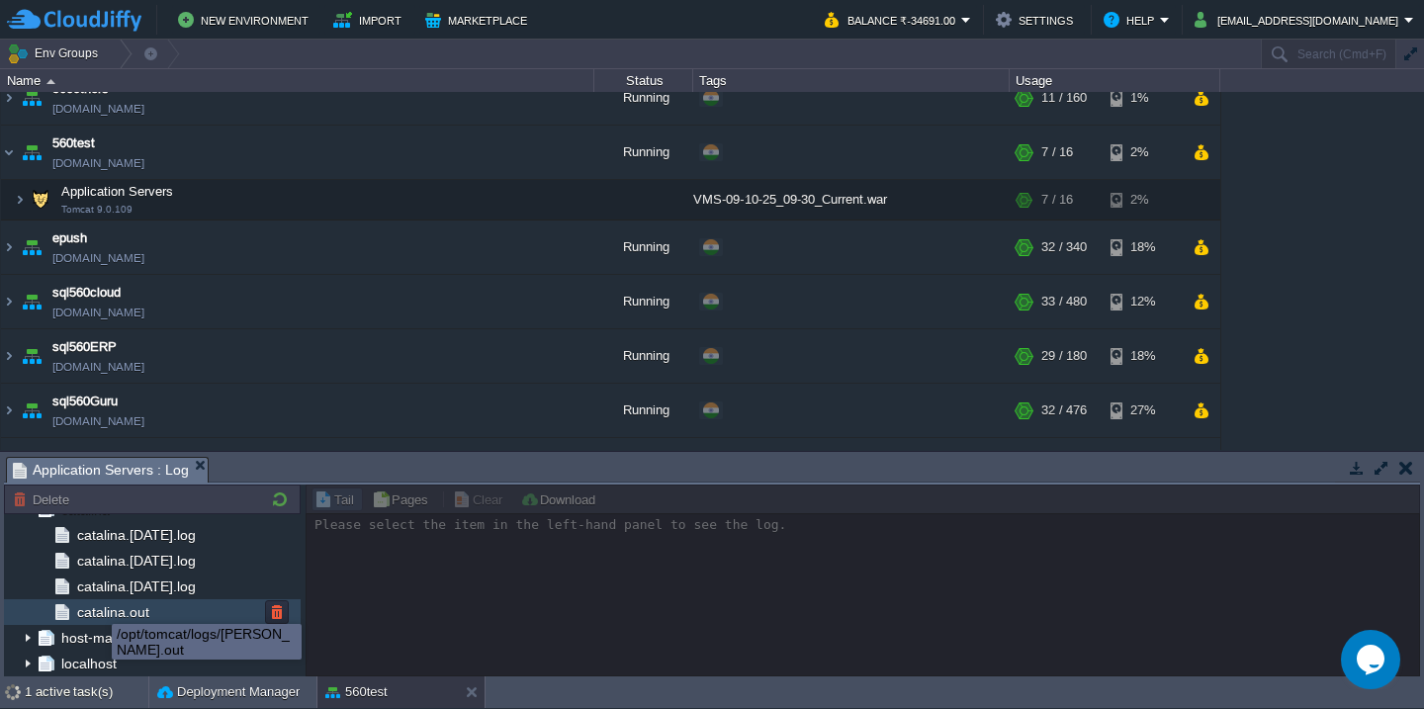
click at [115, 621] on span "catalina.out" at bounding box center [112, 612] width 79 height 18
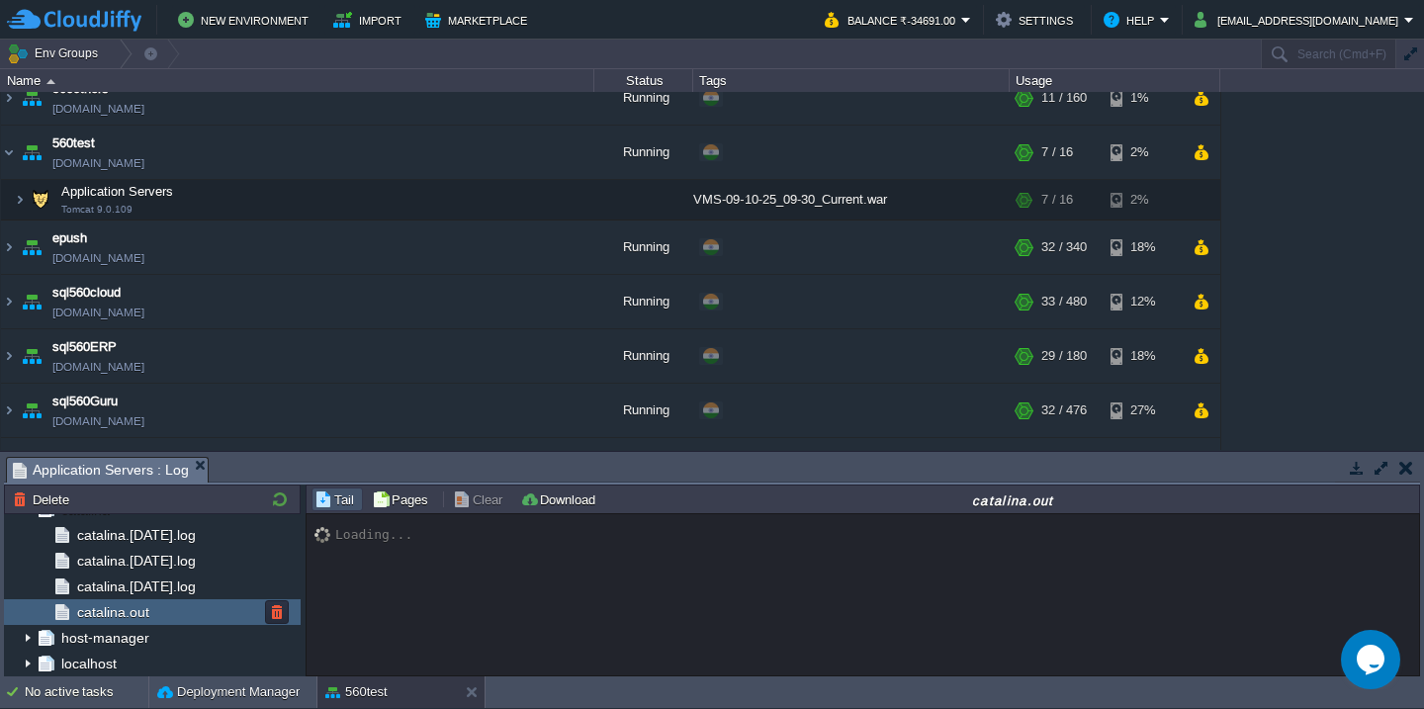
scroll to position [33092, 0]
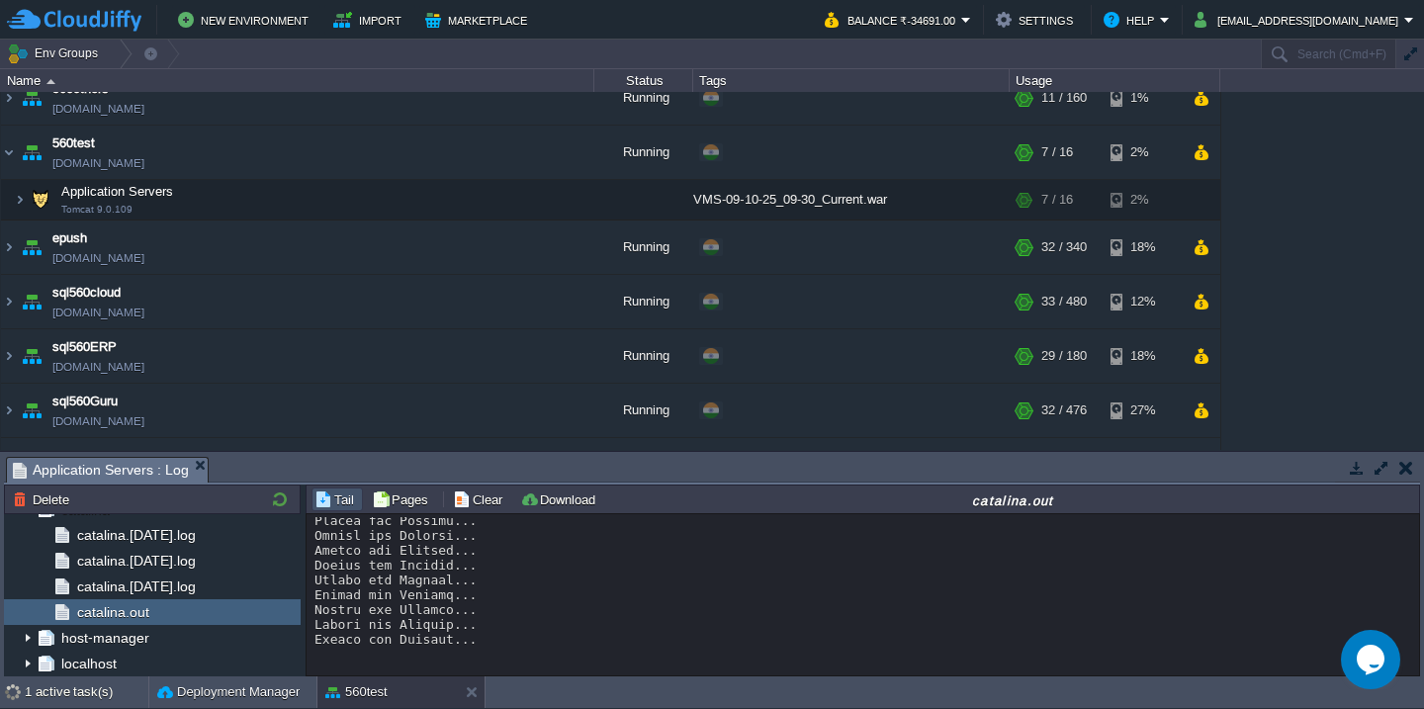
click at [1377, 467] on button "button" at bounding box center [1382, 468] width 18 height 18
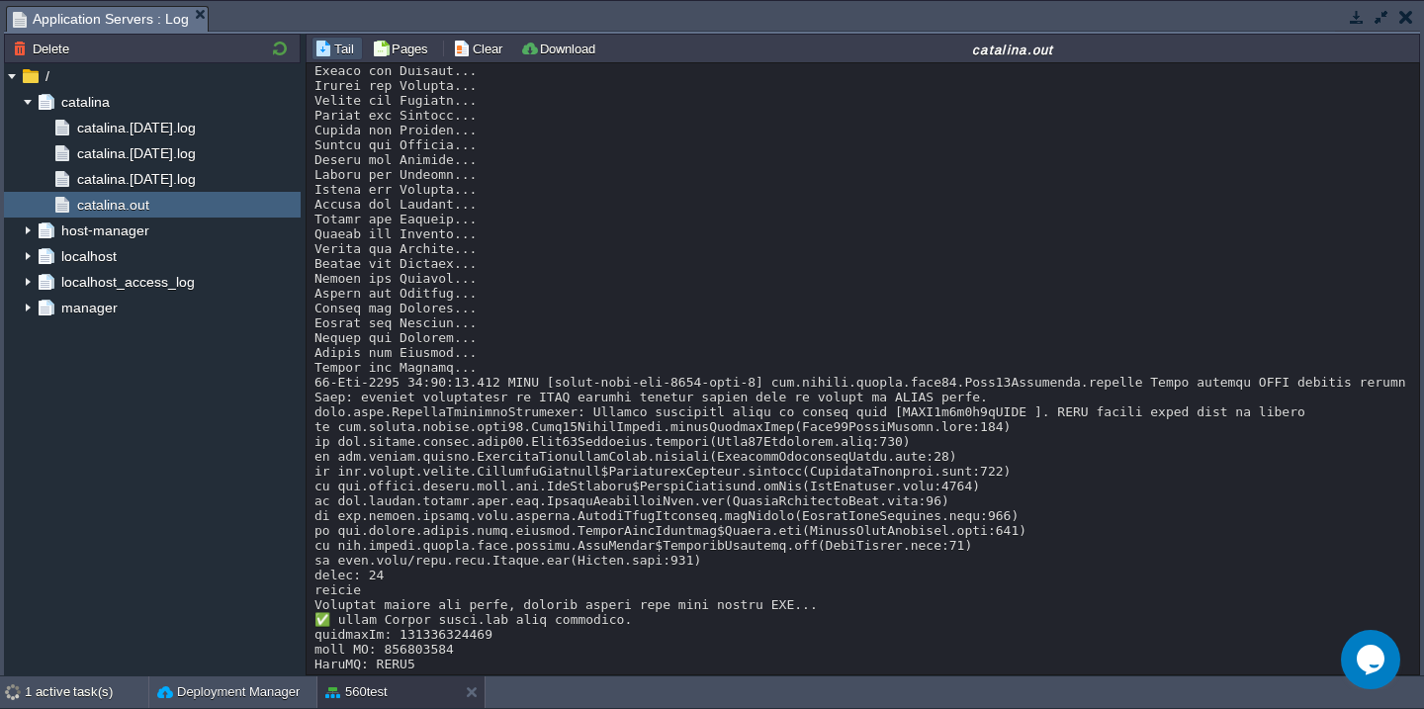
scroll to position [12263, 0]
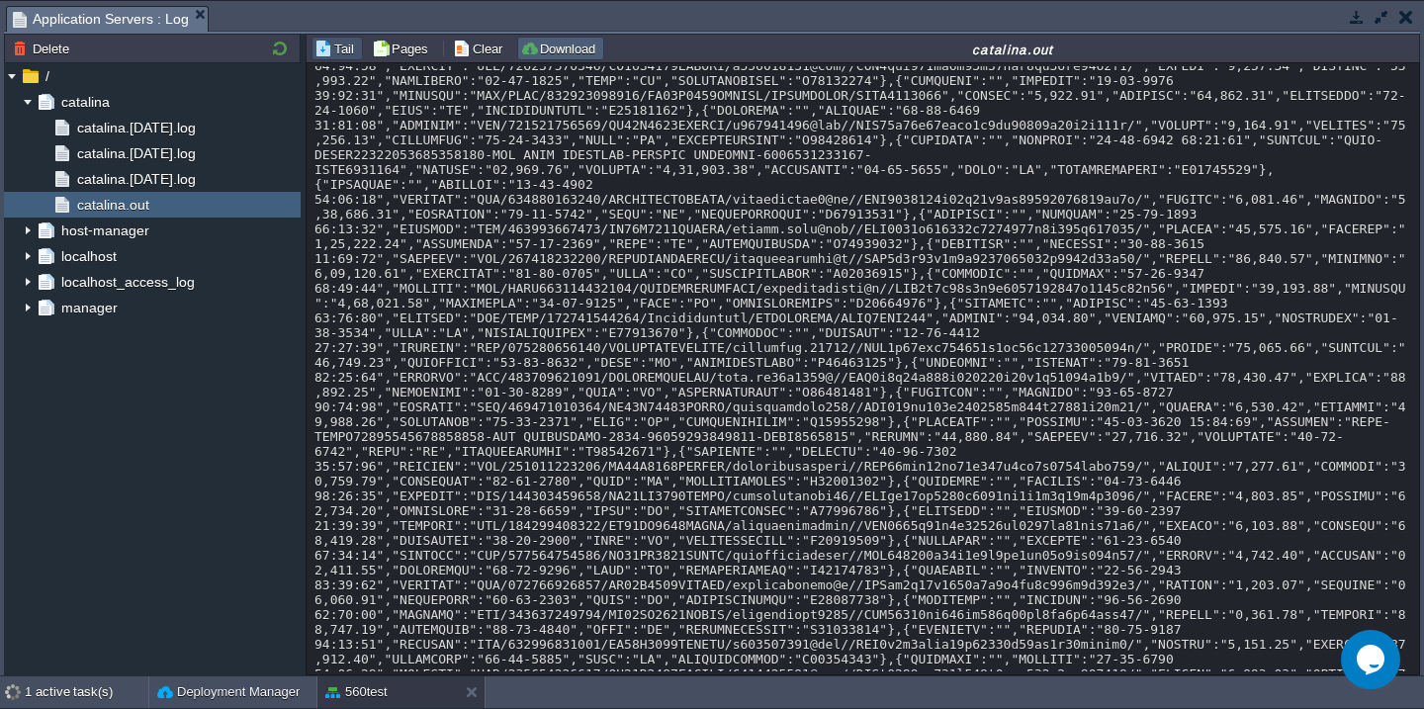
click at [549, 54] on button "Download" at bounding box center [560, 49] width 81 height 18
click at [221, 679] on div "Deployment Manager" at bounding box center [232, 693] width 167 height 32
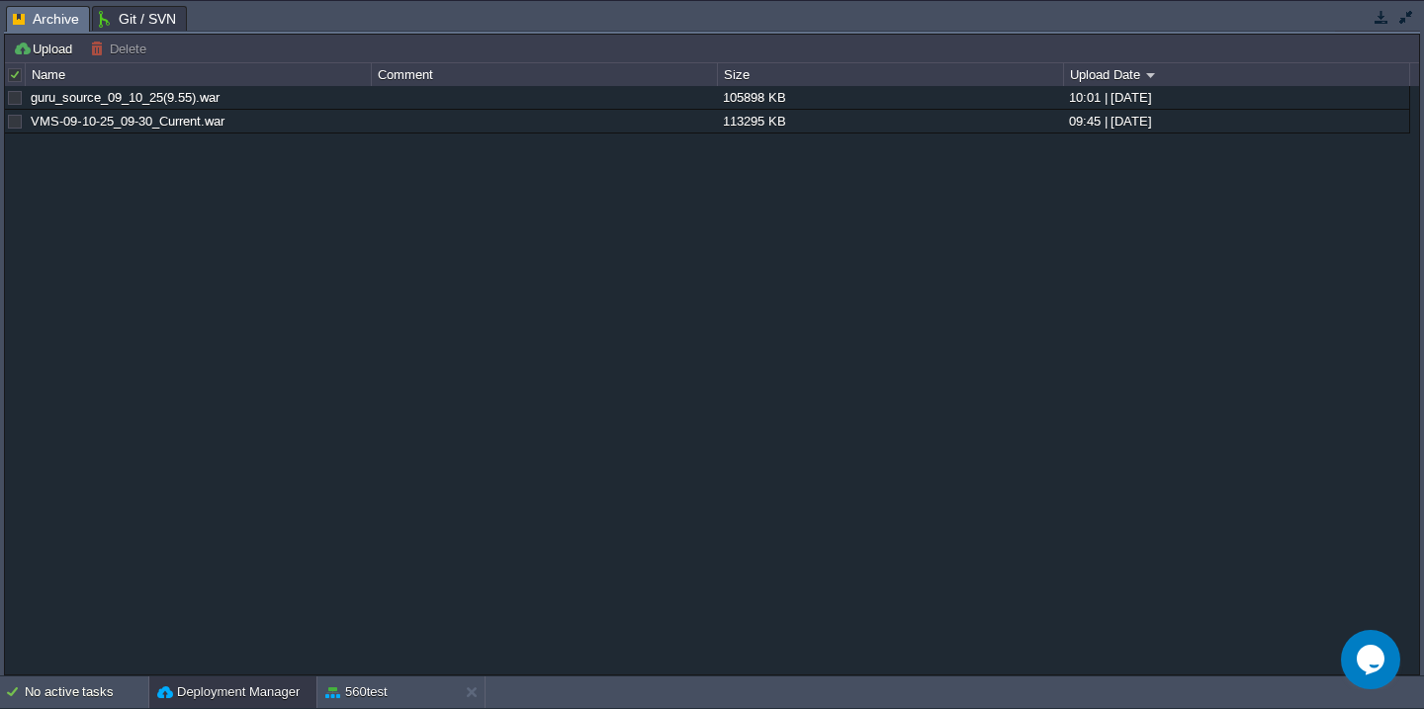
click at [1407, 13] on button "button" at bounding box center [1407, 17] width 18 height 18
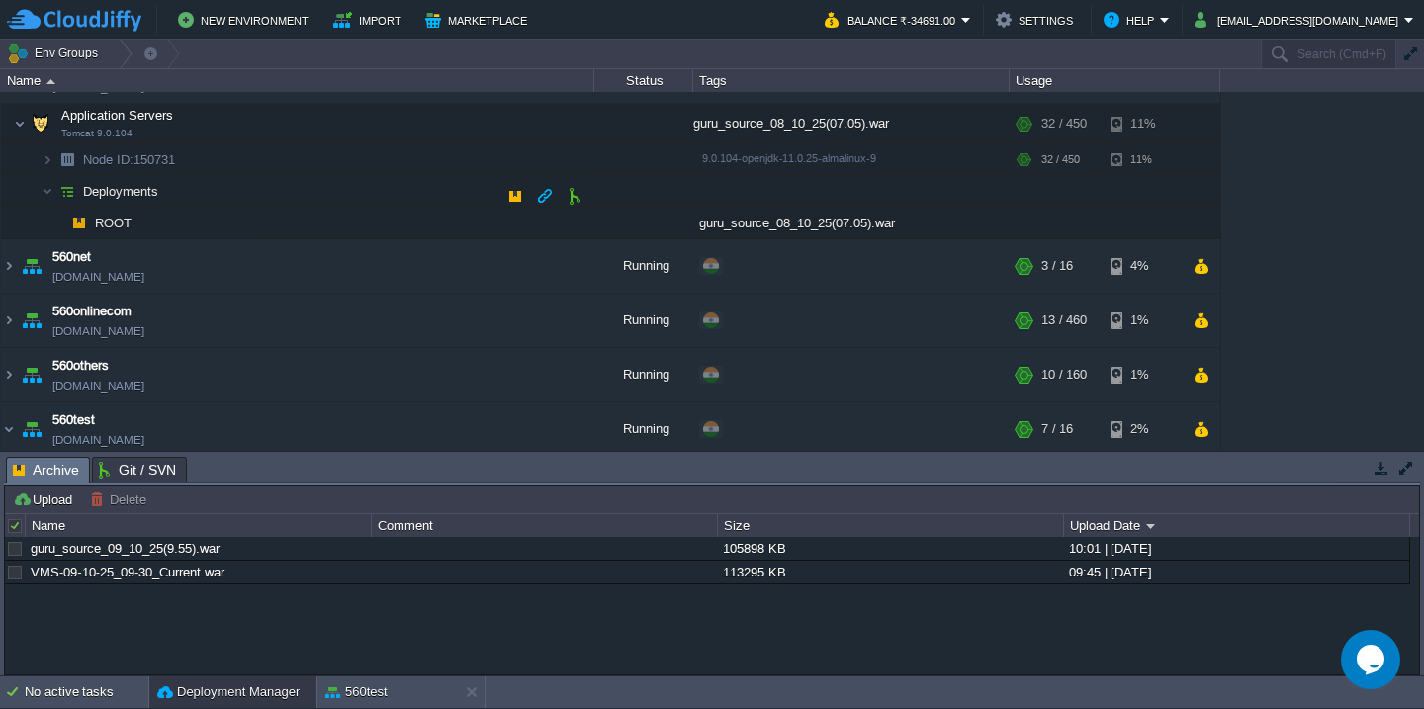
scroll to position [244, 0]
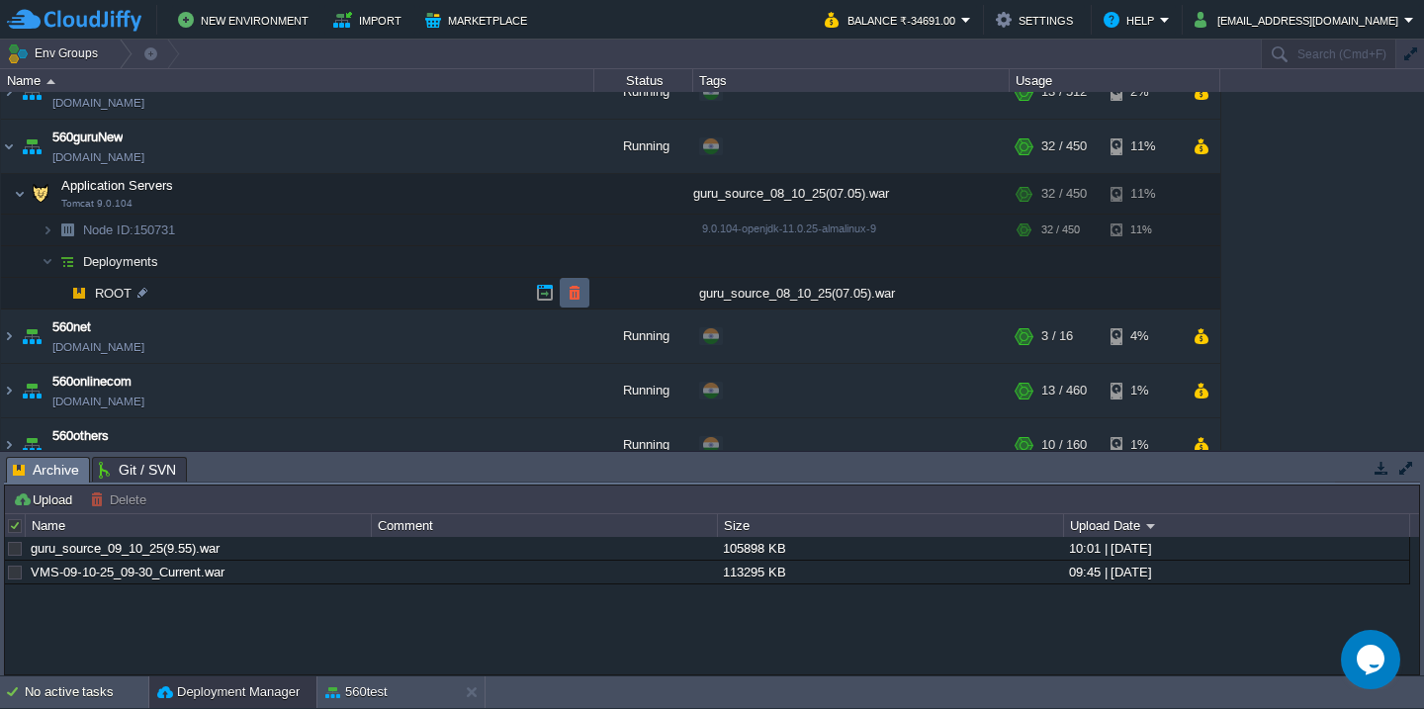
click at [575, 292] on button "button" at bounding box center [575, 293] width 18 height 18
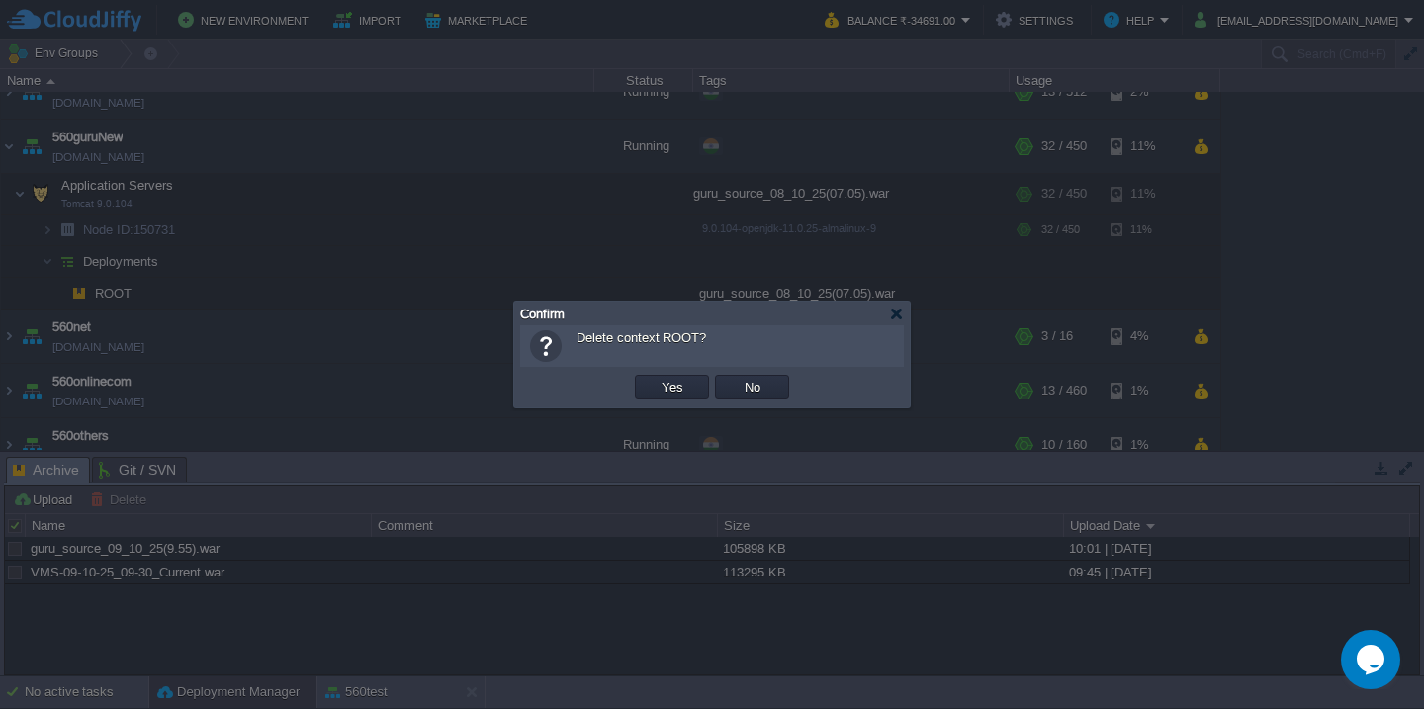
click at [656, 378] on button "Yes" at bounding box center [673, 387] width 34 height 18
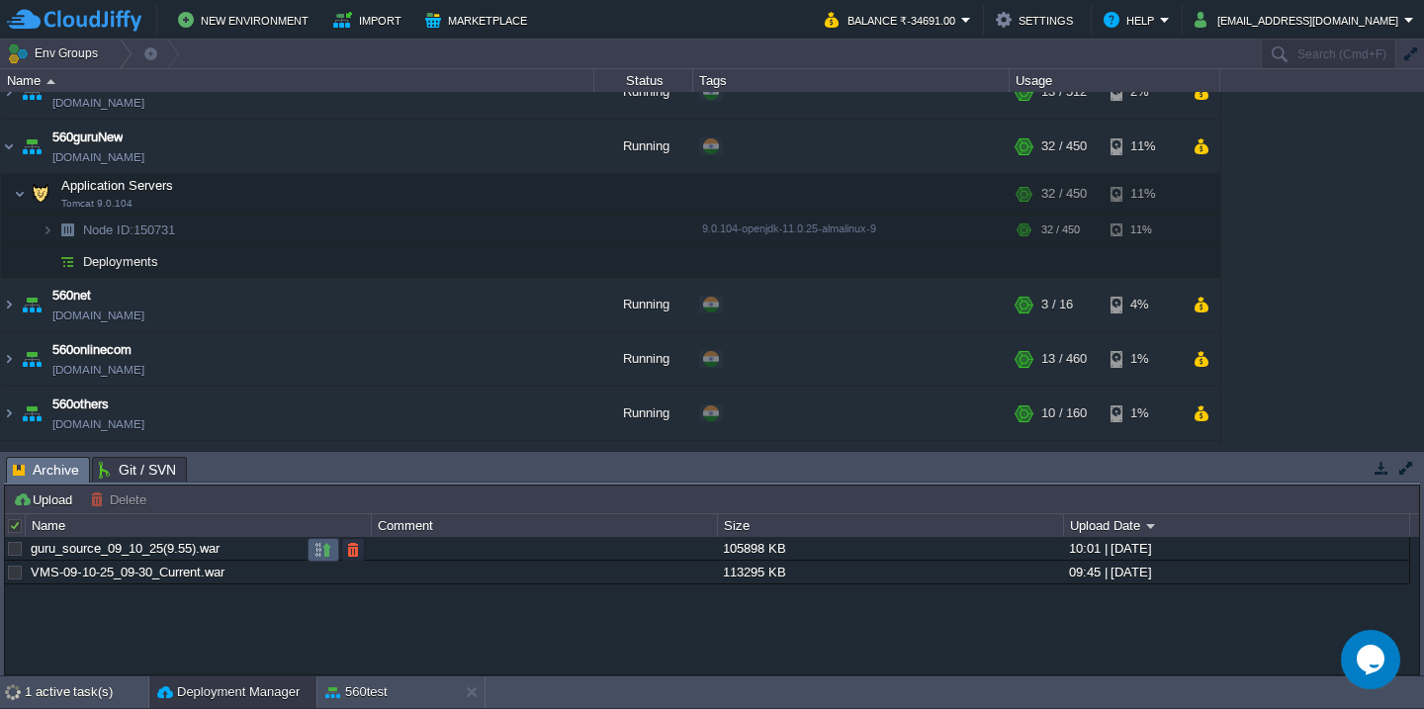
click at [318, 554] on button "button" at bounding box center [324, 550] width 18 height 18
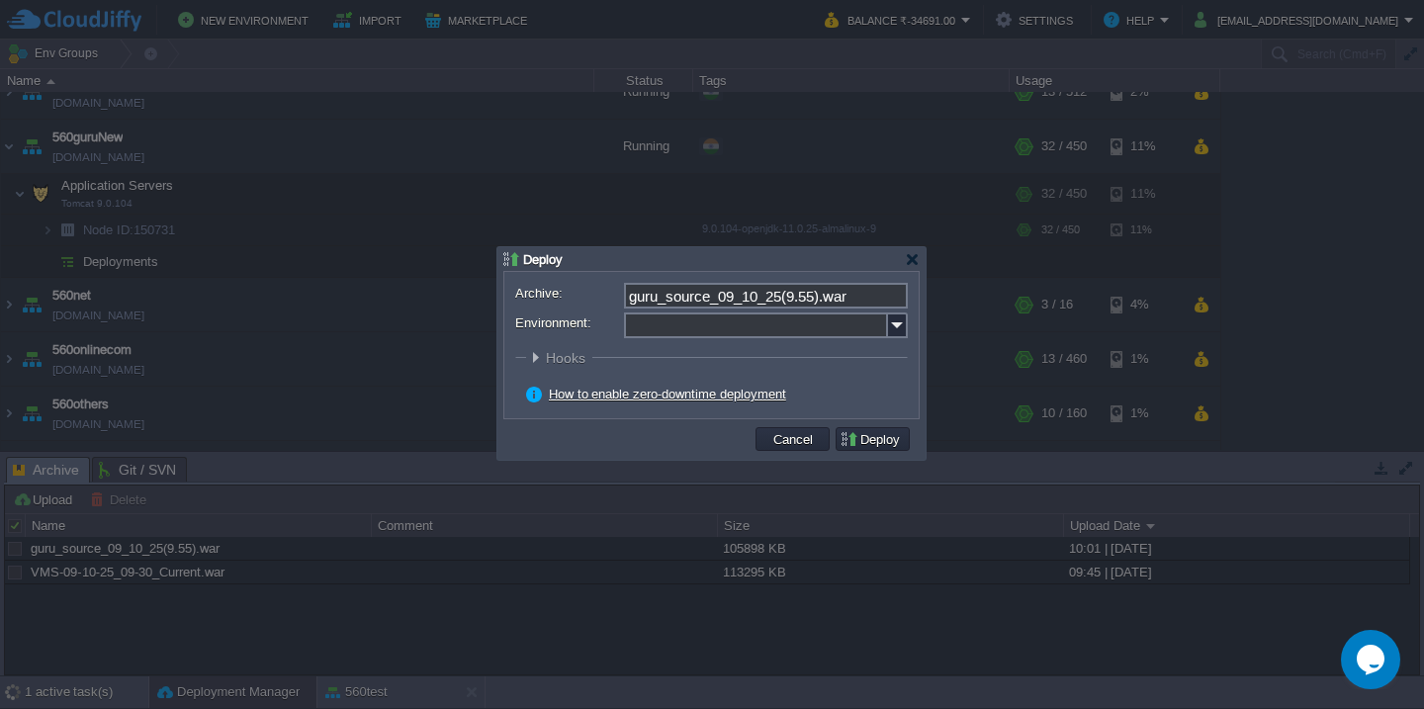
click at [685, 322] on input "Environment:" at bounding box center [756, 326] width 264 height 26
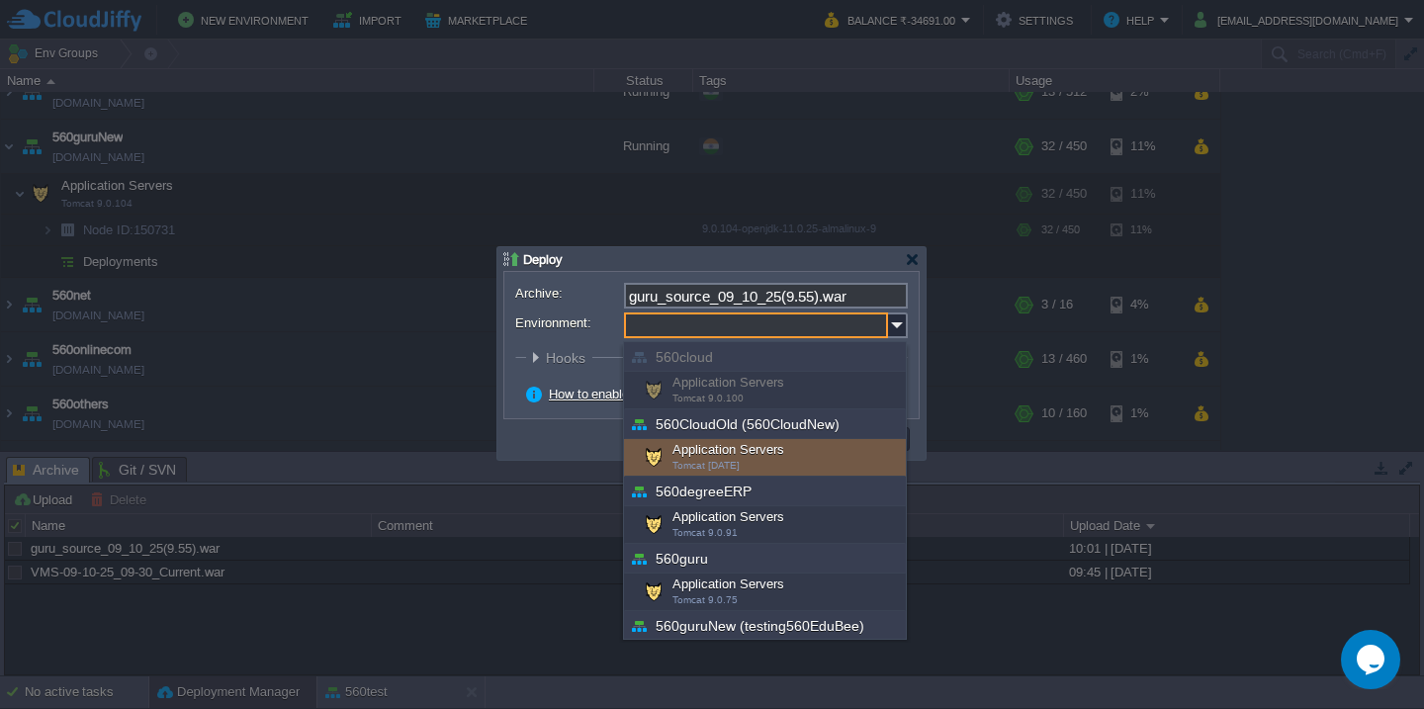
scroll to position [108, 0]
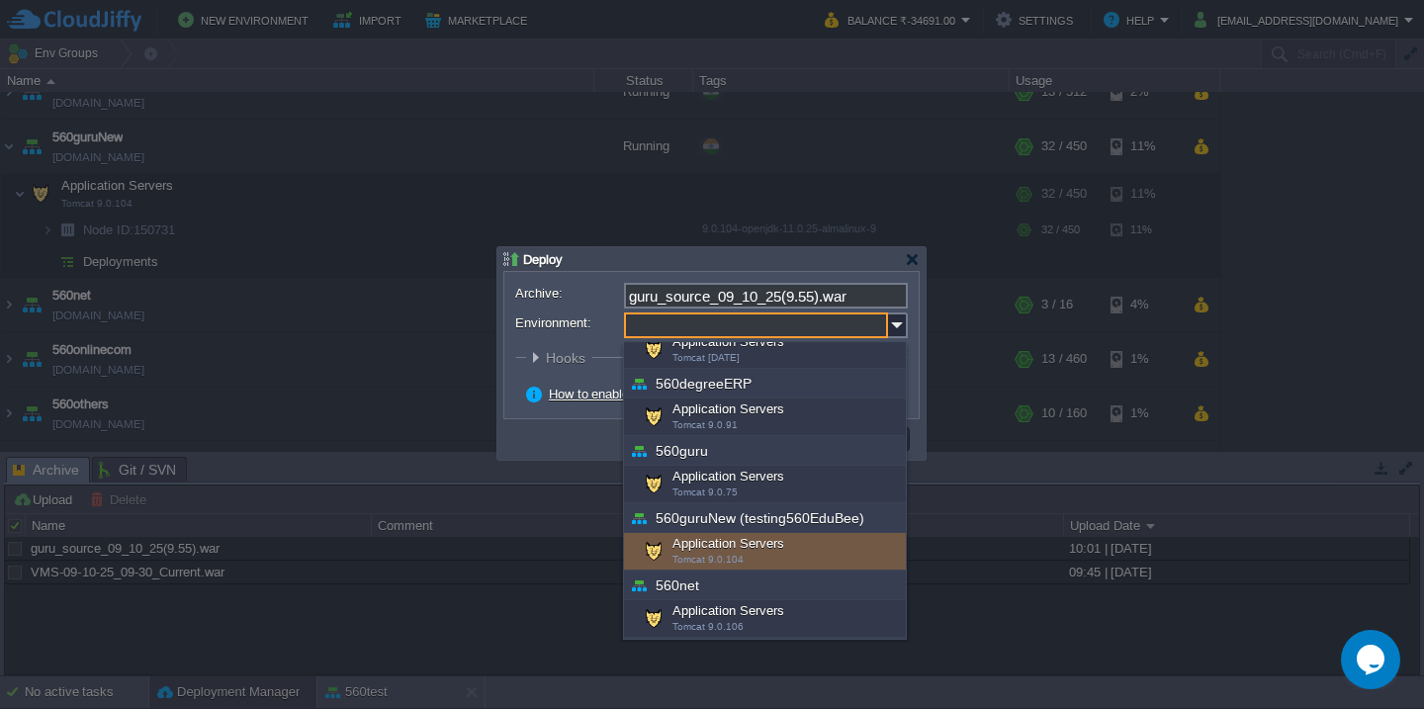
click at [688, 543] on div "Application Servers Tomcat 9.0.104" at bounding box center [765, 552] width 282 height 38
type input "Application Servers (560guruNew (testing560EduBee))"
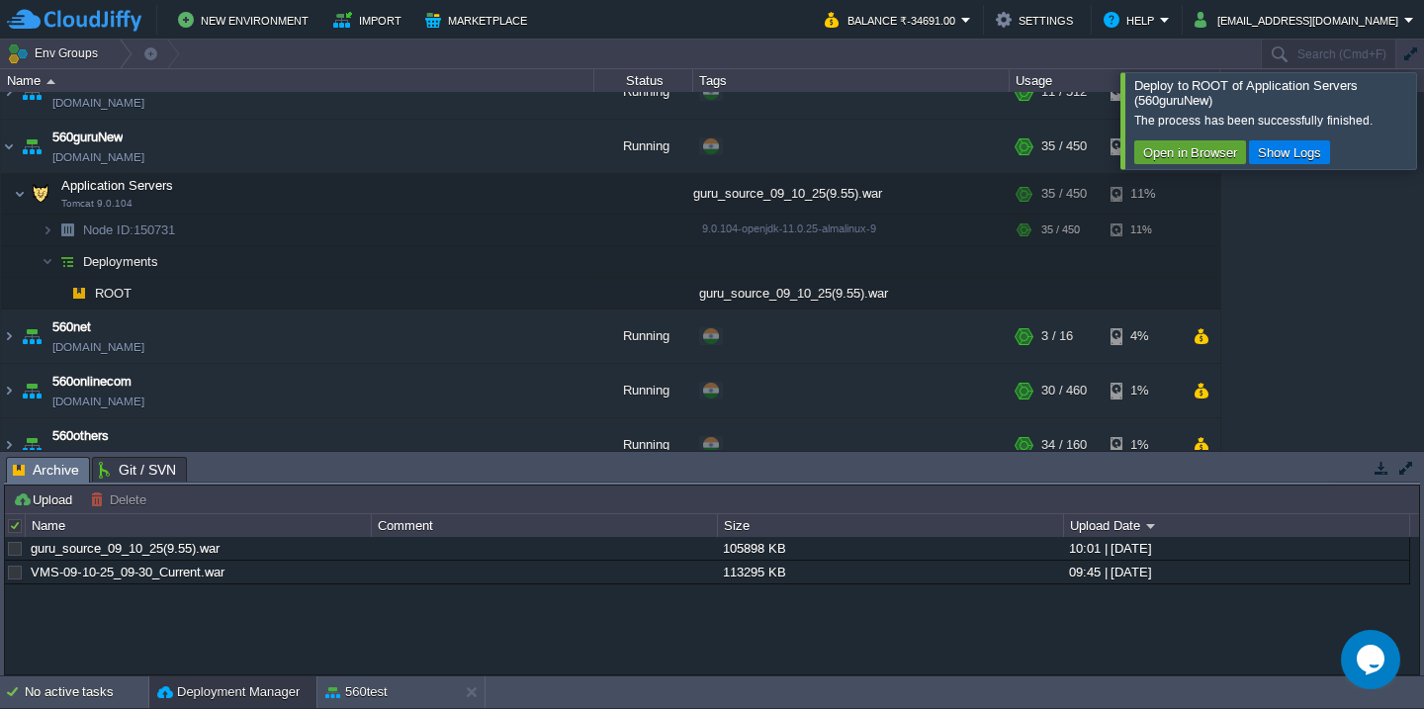
click at [1423, 102] on div at bounding box center [1448, 120] width 0 height 96
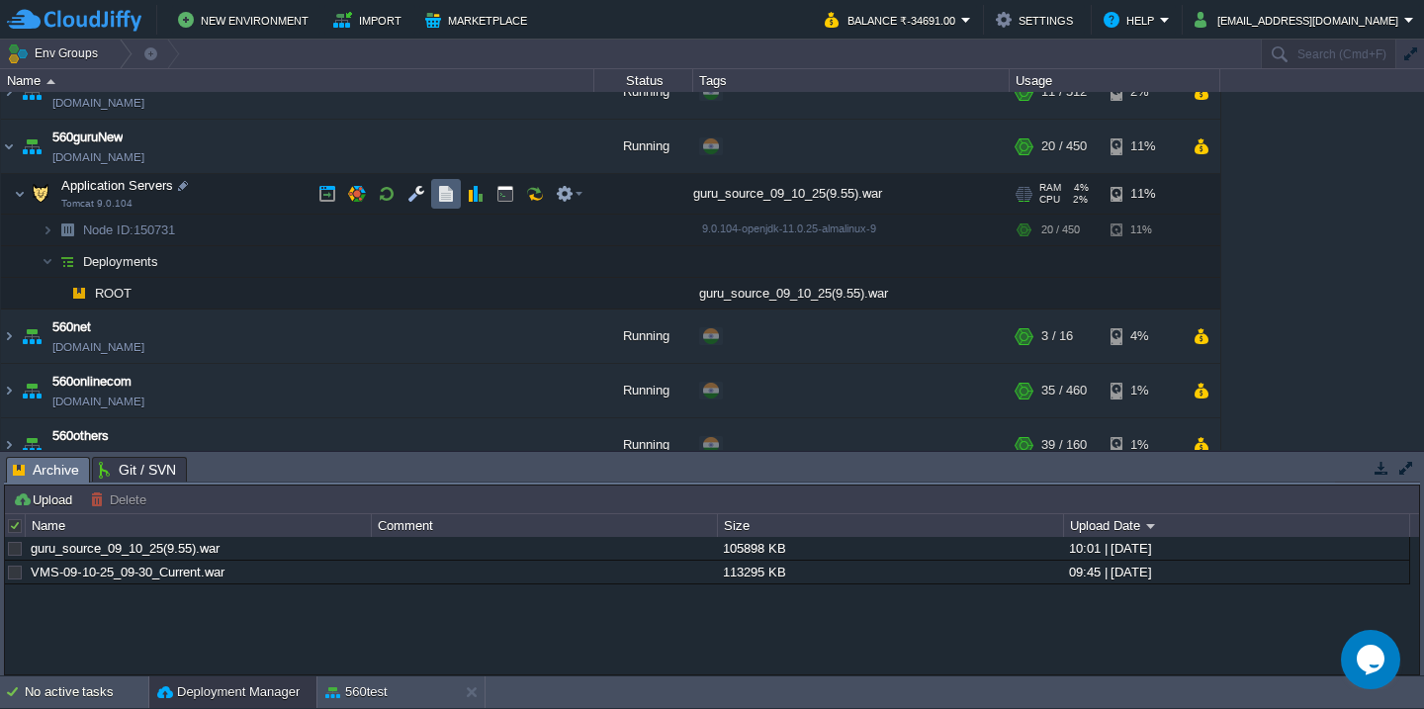
click at [451, 190] on button "button" at bounding box center [446, 194] width 18 height 18
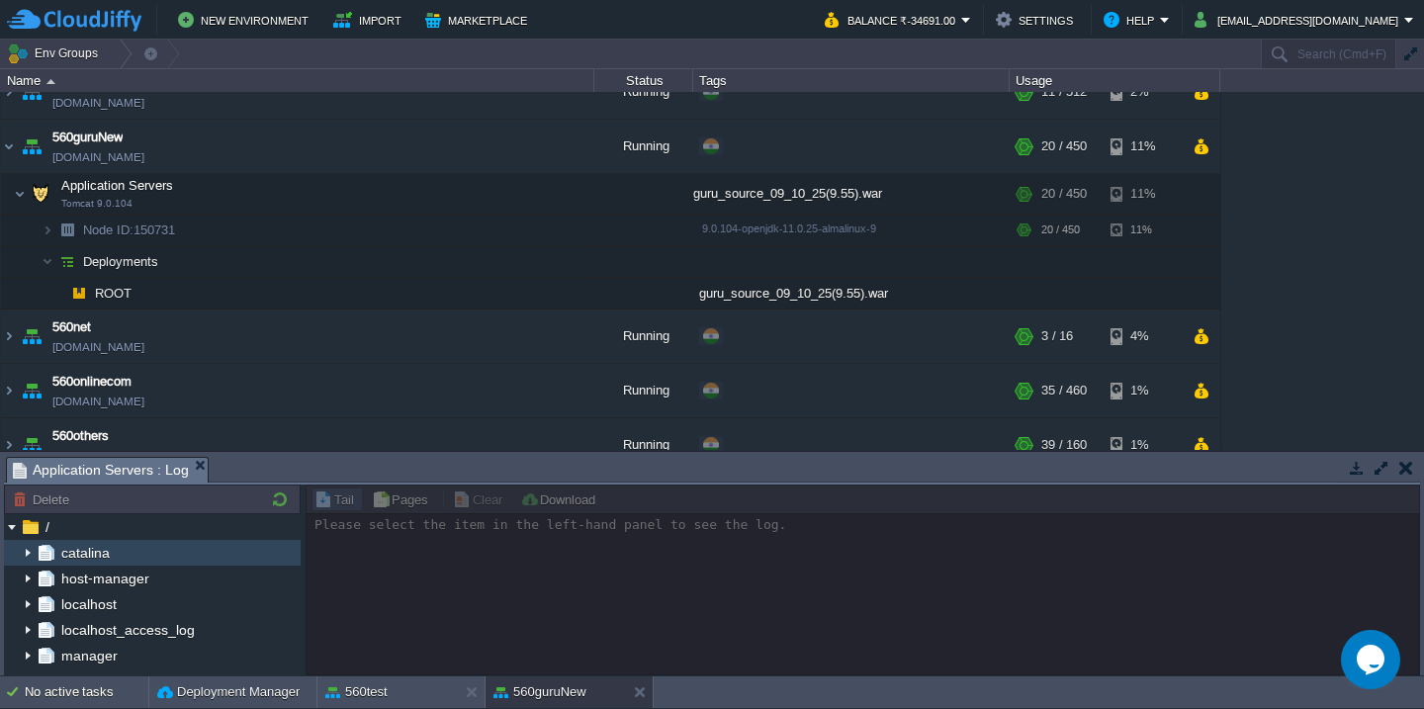
click at [25, 552] on img at bounding box center [28, 553] width 16 height 26
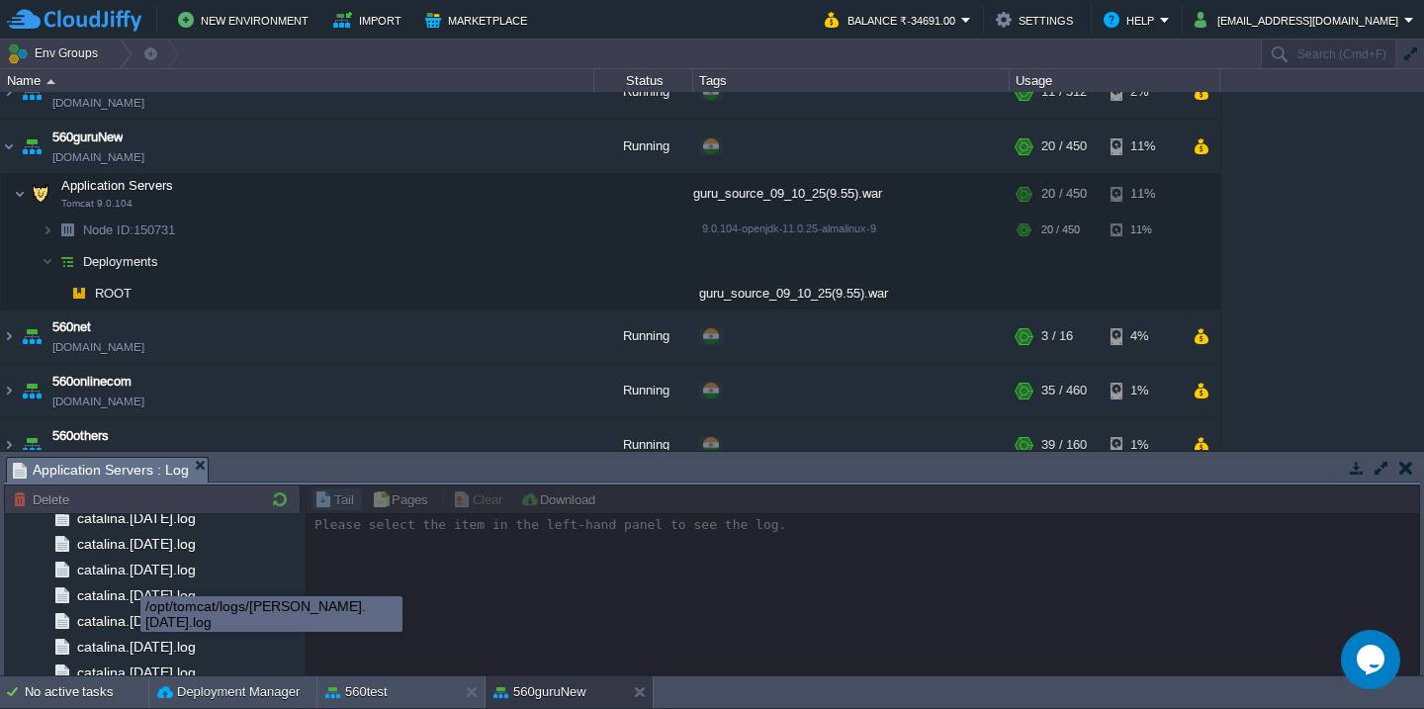
scroll to position [2360, 0]
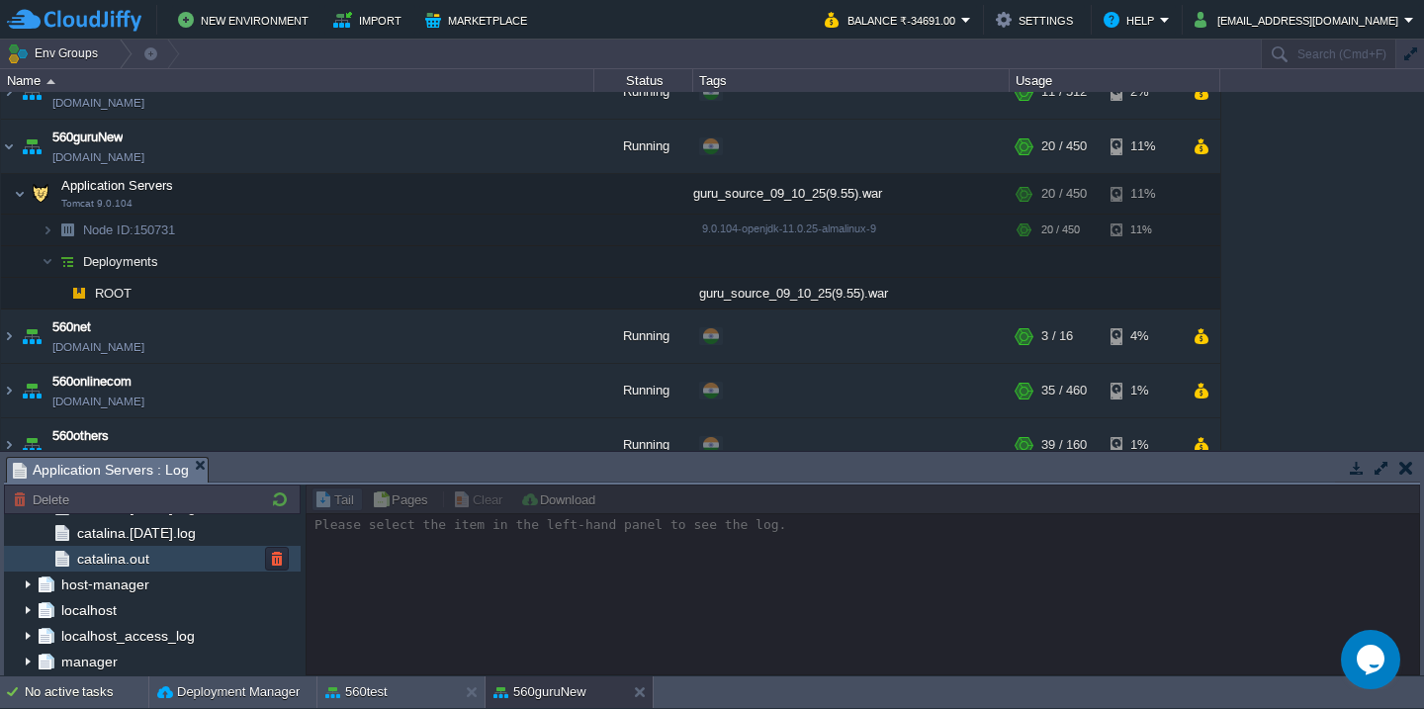
click at [154, 559] on div "catalina.out" at bounding box center [152, 559] width 297 height 26
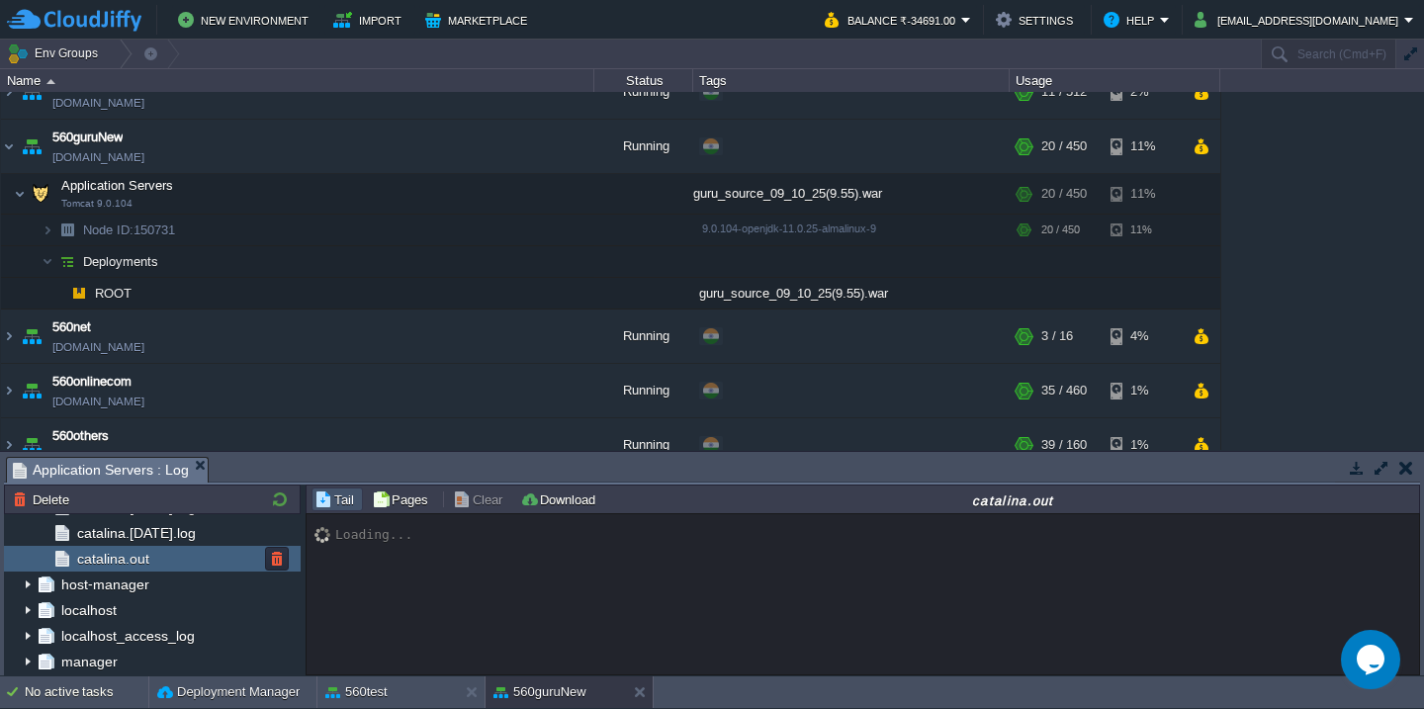
scroll to position [17275, 0]
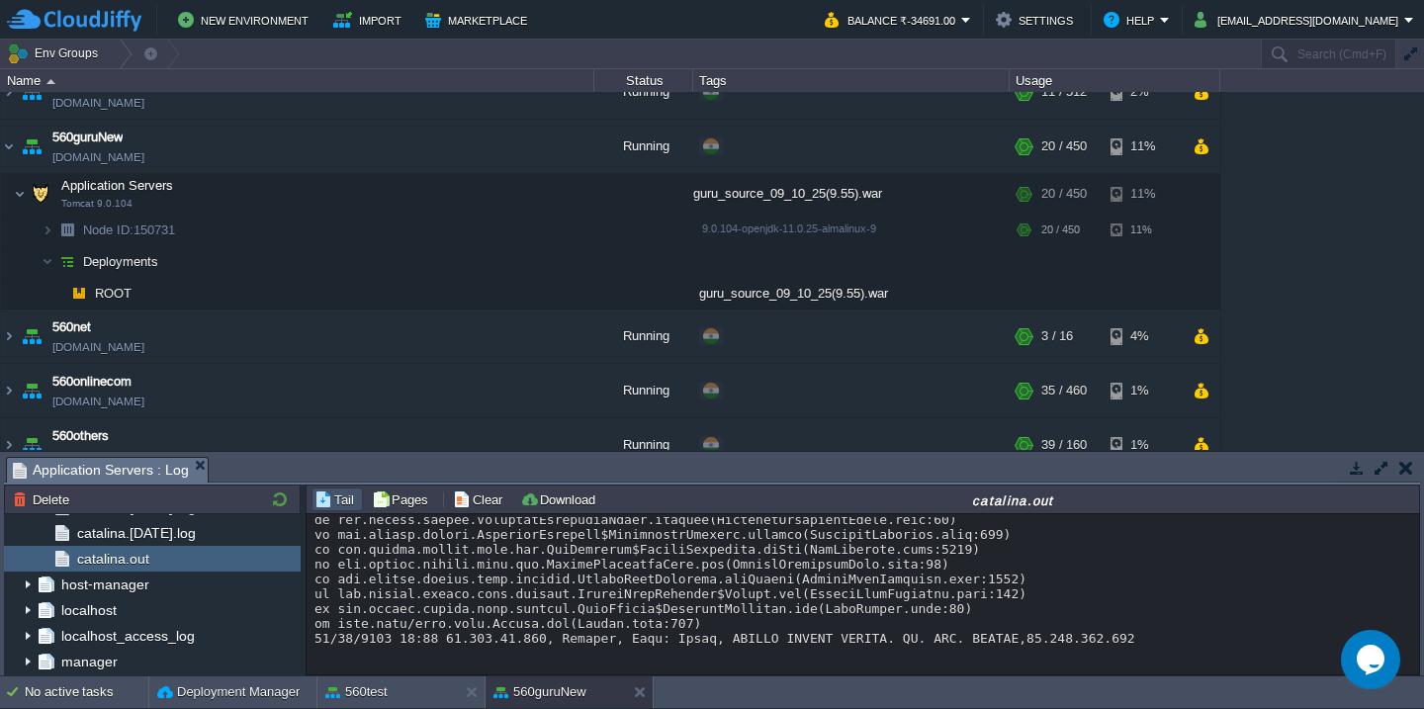
click at [1380, 464] on button "button" at bounding box center [1382, 468] width 18 height 18
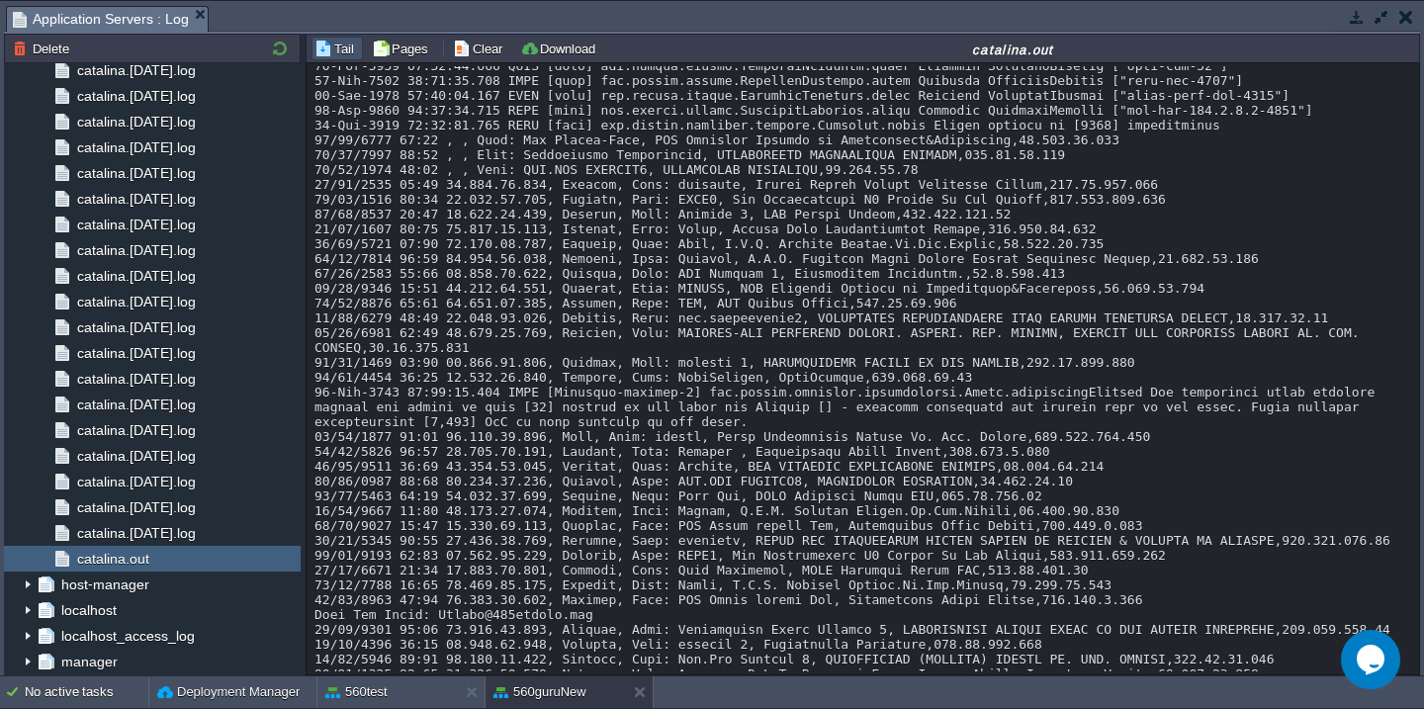
scroll to position [16824, 0]
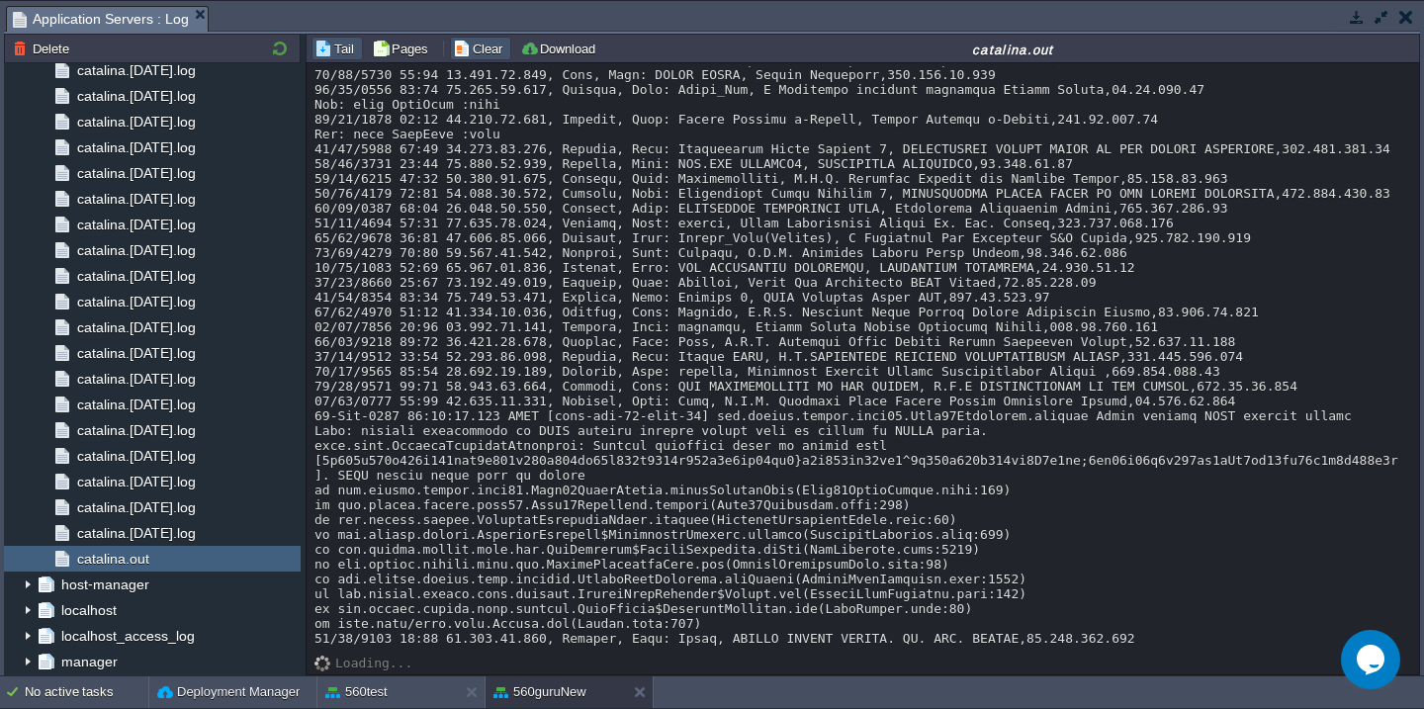
click at [472, 45] on button "Clear" at bounding box center [480, 49] width 55 height 18
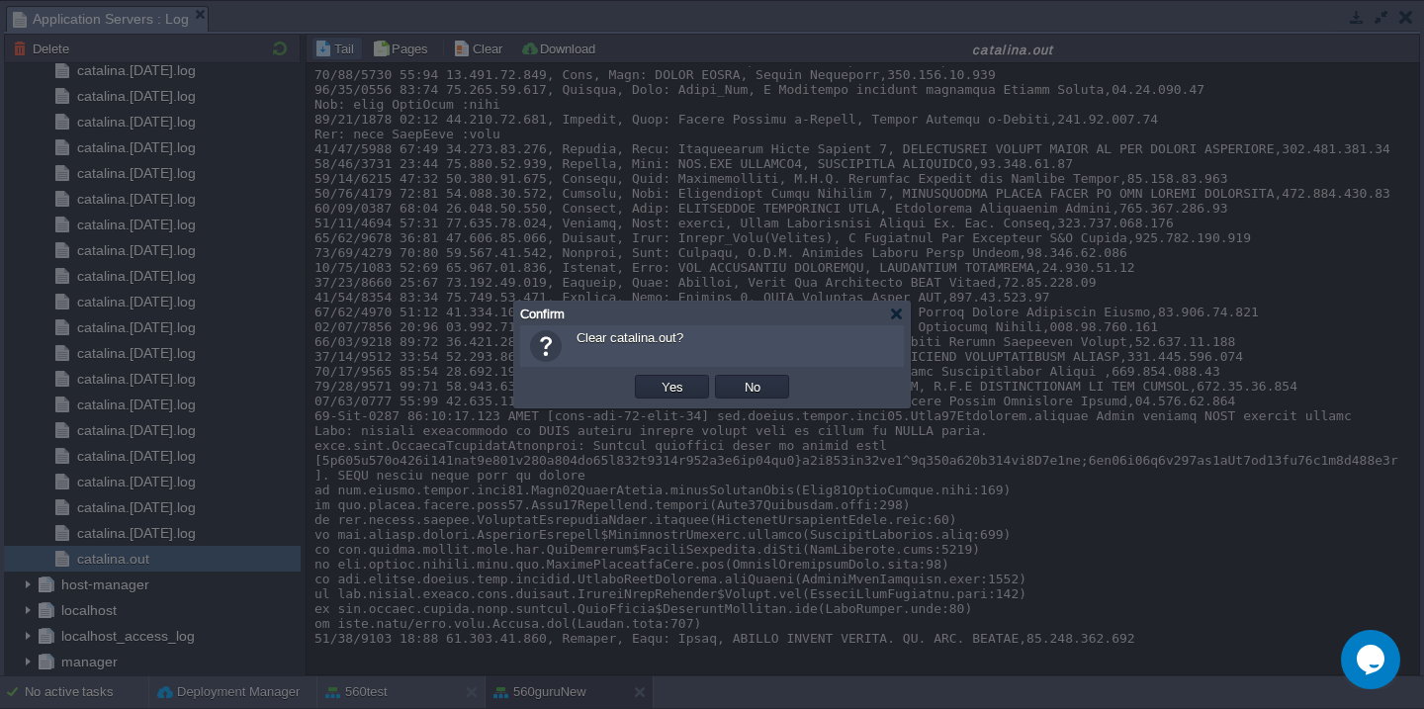
click at [656, 378] on button "Yes" at bounding box center [673, 387] width 34 height 18
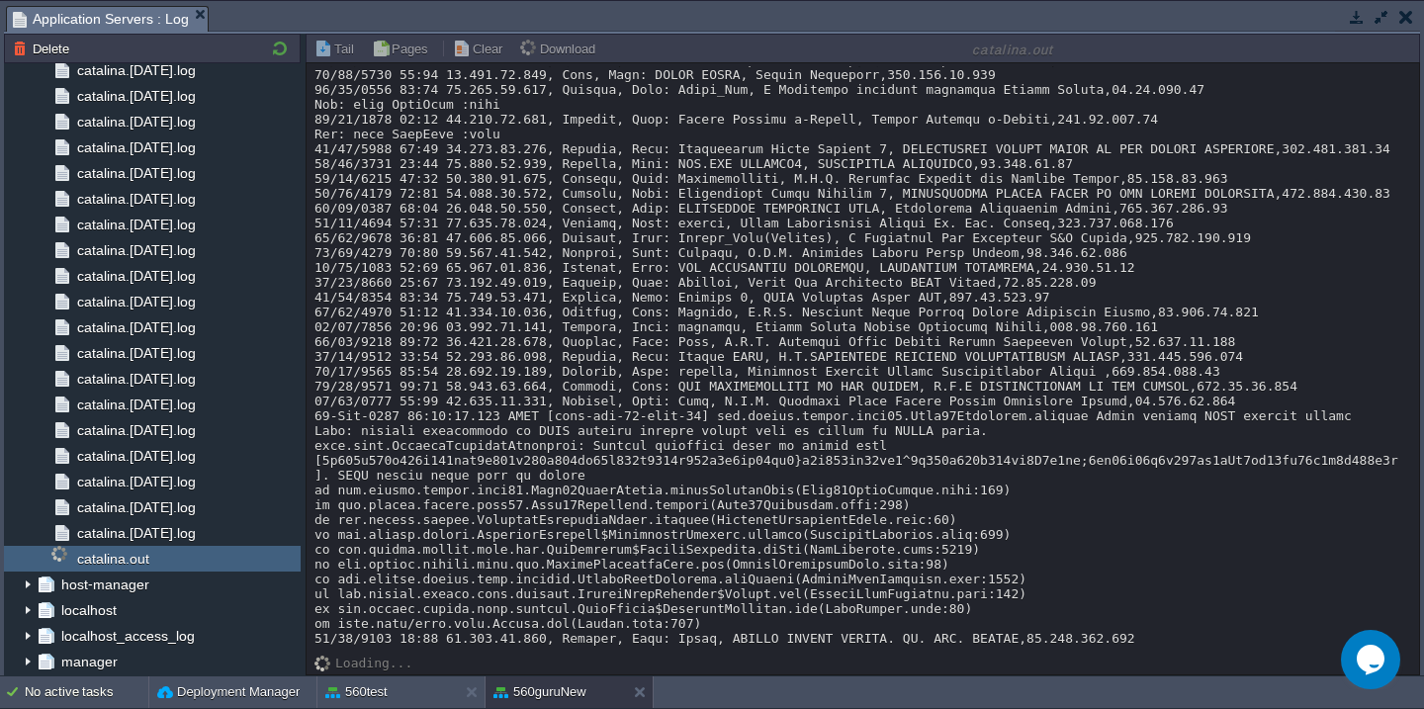
scroll to position [0, 0]
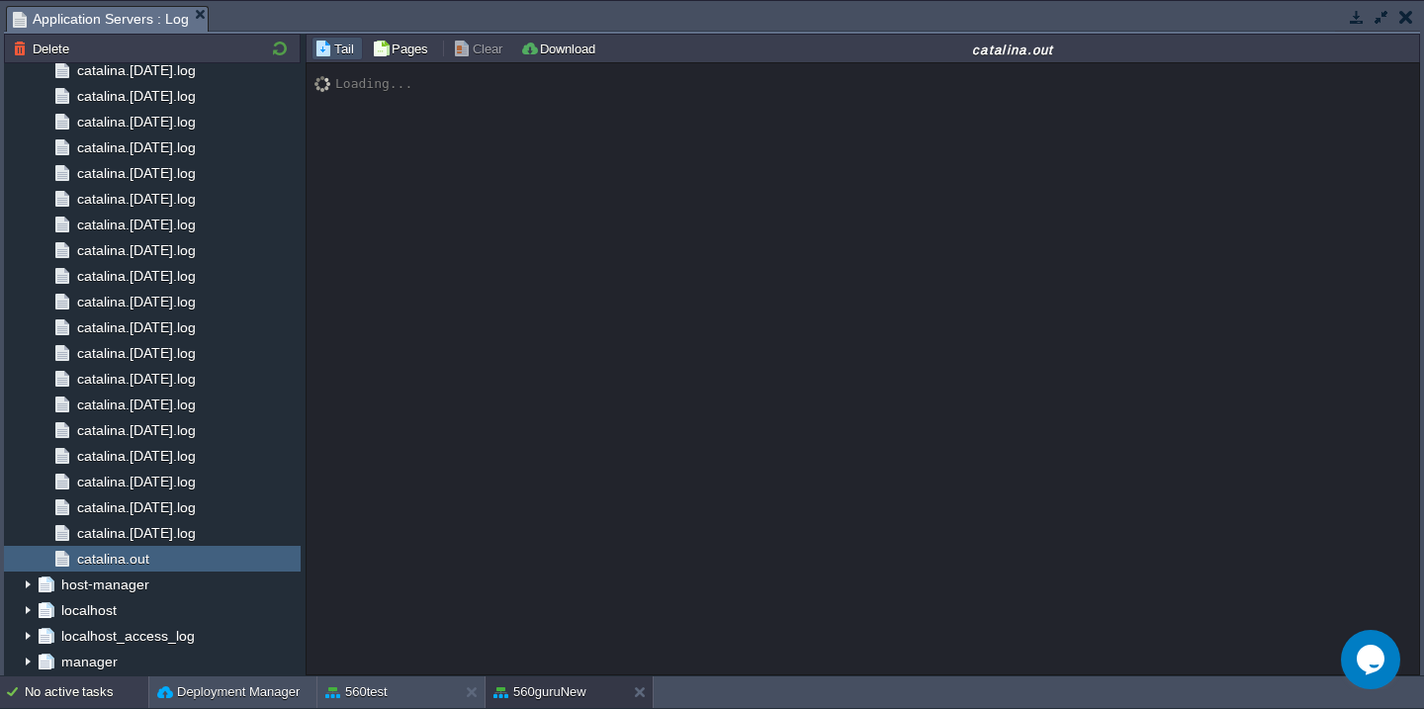
click at [72, 699] on div "No active tasks" at bounding box center [87, 693] width 124 height 32
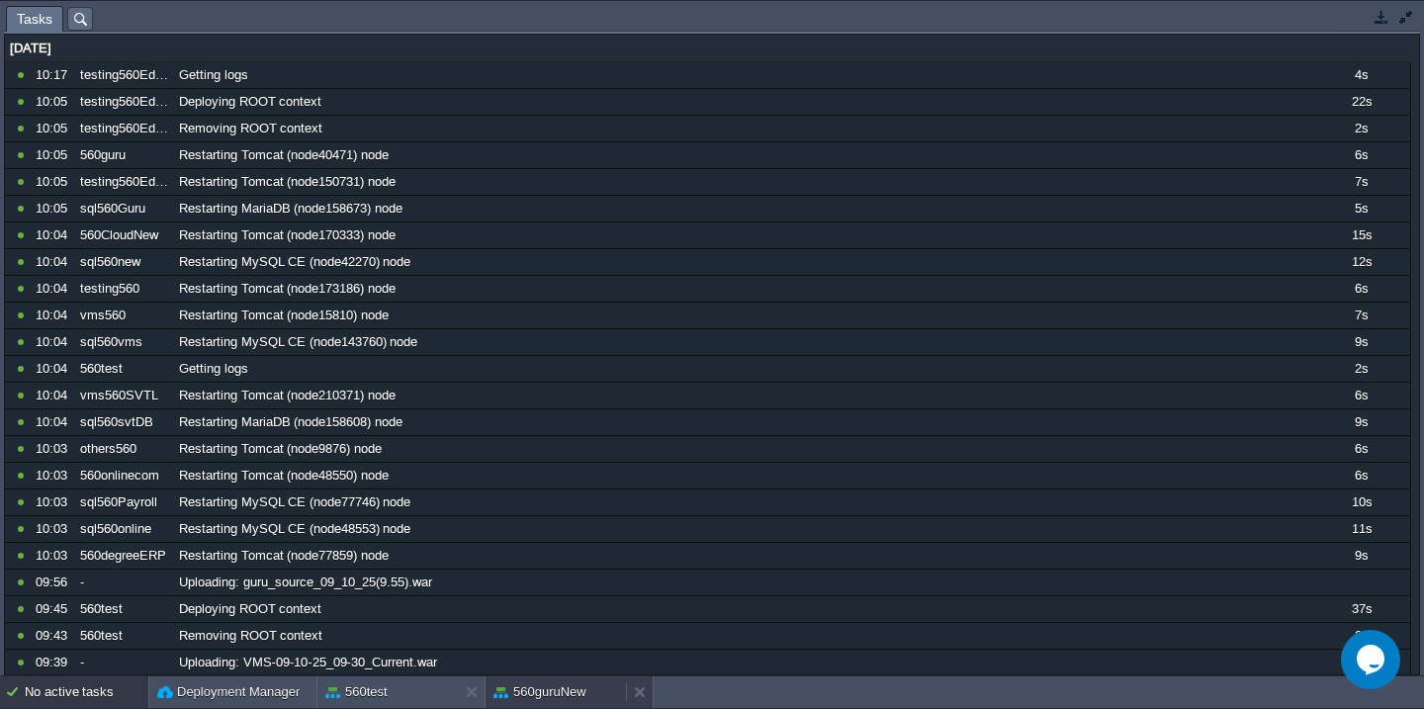
click at [533, 689] on button "560guruNew" at bounding box center [540, 692] width 93 height 20
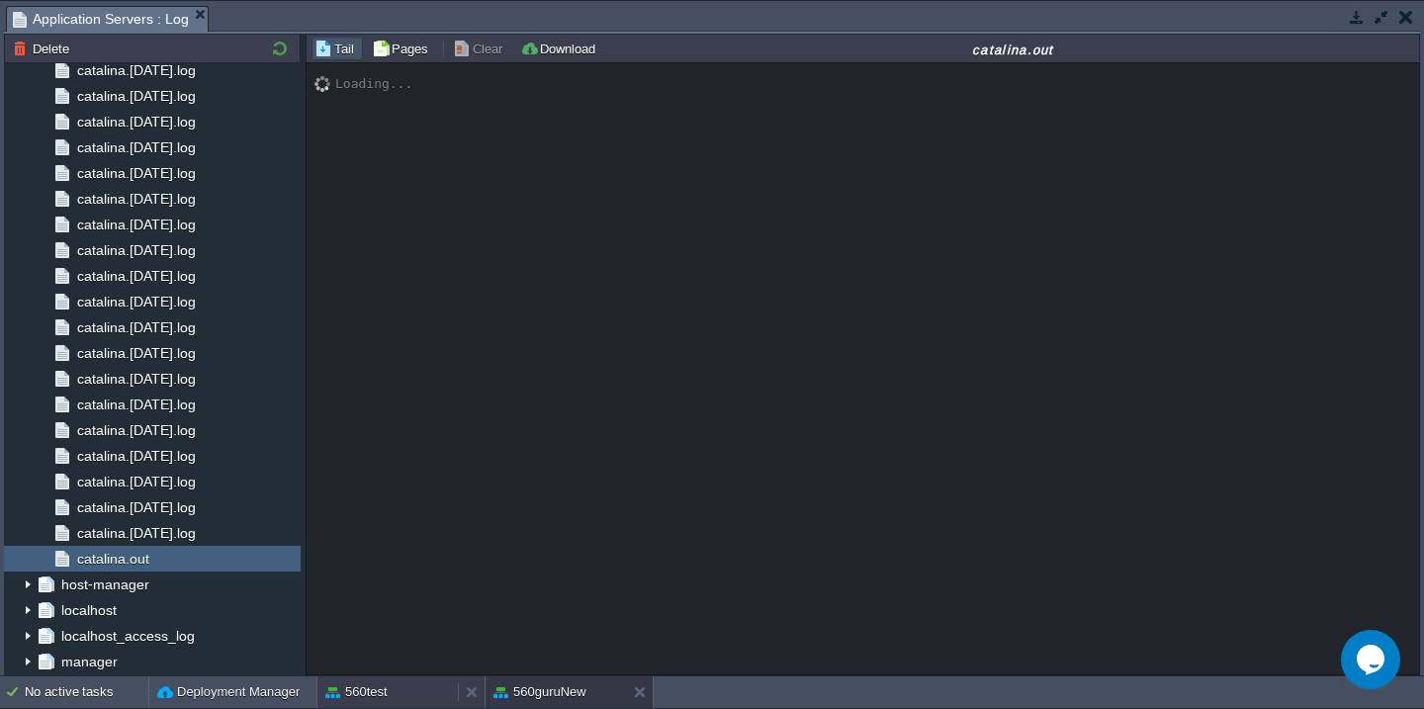
click at [425, 684] on div "560test" at bounding box center [388, 693] width 140 height 32
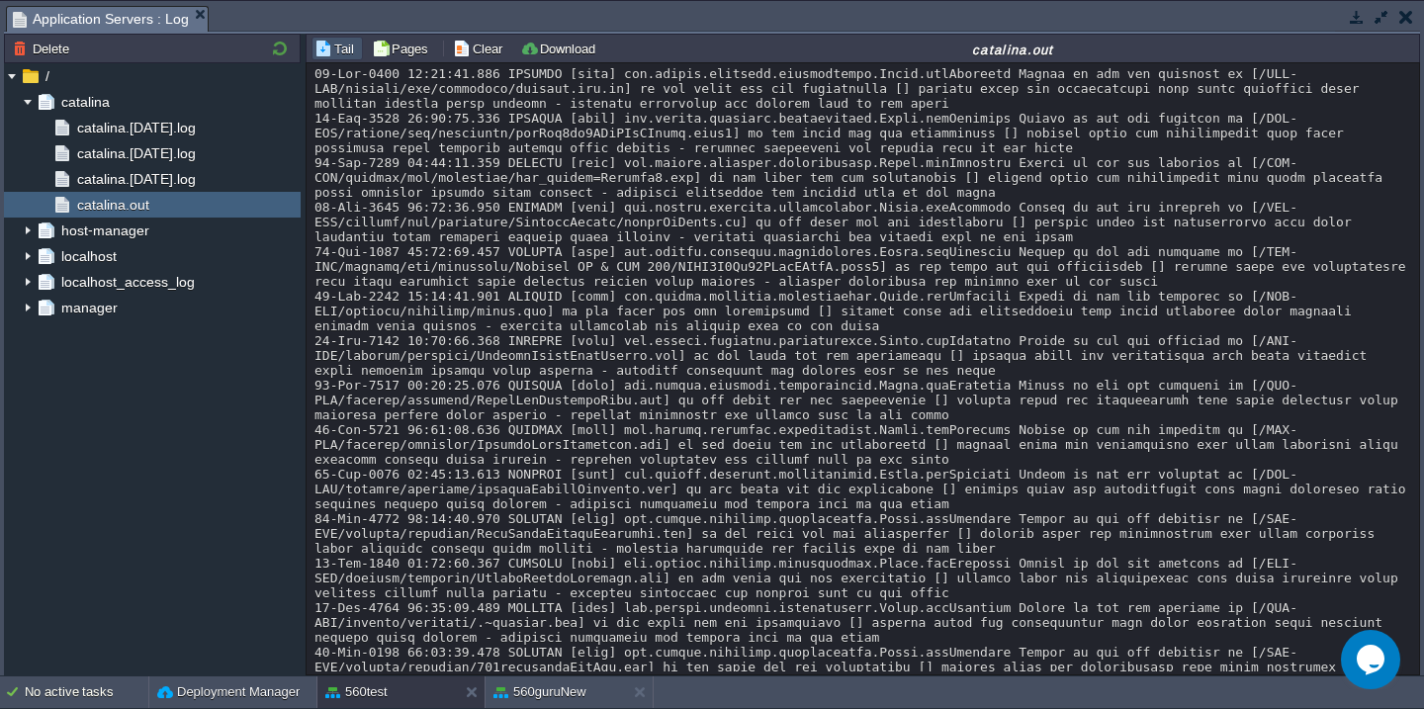
click at [472, 48] on button "Clear" at bounding box center [480, 49] width 55 height 18
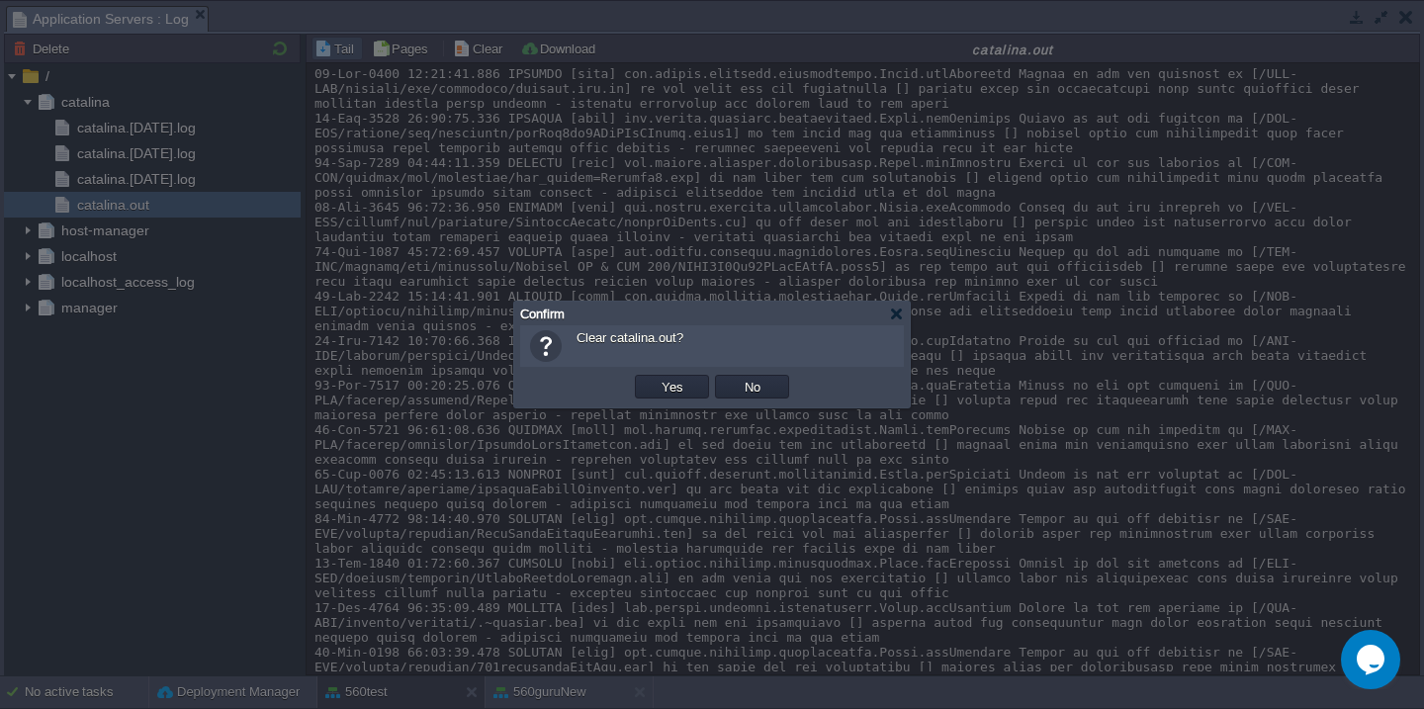
click at [656, 378] on button "Yes" at bounding box center [673, 387] width 34 height 18
